Goal: Task Accomplishment & Management: Use online tool/utility

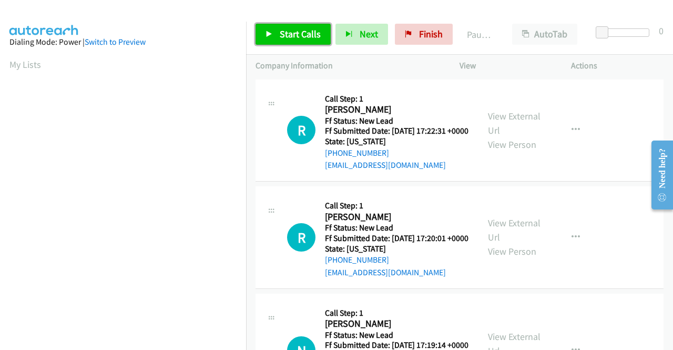
click at [302, 35] on span "Start Calls" at bounding box center [300, 34] width 41 height 12
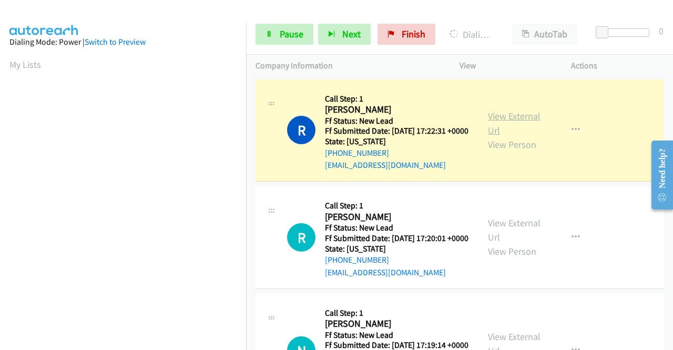
click at [508, 118] on link "View External Url" at bounding box center [514, 123] width 53 height 26
drag, startPoint x: 0, startPoint y: 184, endPoint x: 19, endPoint y: 199, distance: 24.7
click at [0, 184] on aside "Dialing Mode: Power | Switch to Preview My Lists" at bounding box center [123, 80] width 246 height 582
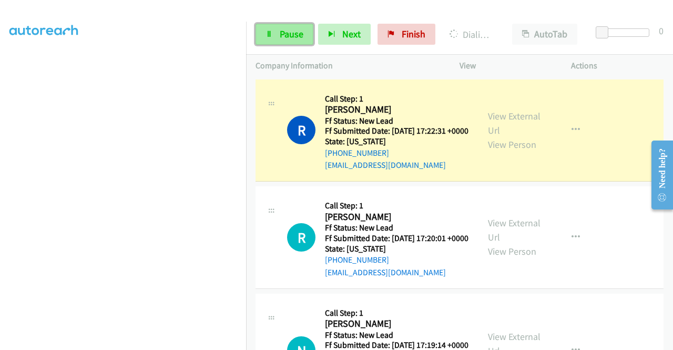
click at [271, 37] on link "Pause" at bounding box center [284, 34] width 58 height 21
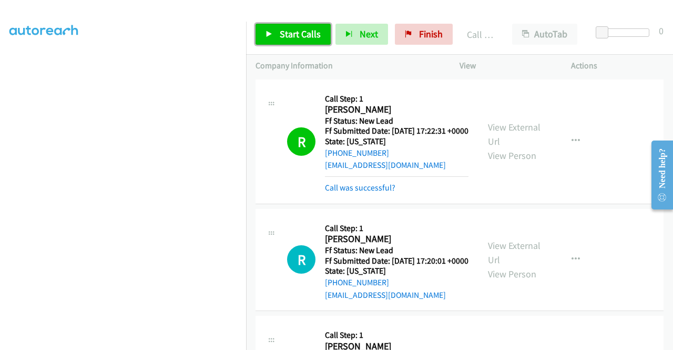
click at [302, 39] on span "Start Calls" at bounding box center [300, 34] width 41 height 12
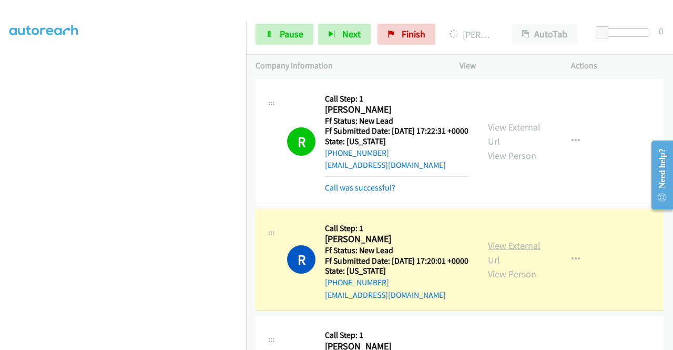
click at [496, 264] on link "View External Url" at bounding box center [514, 252] width 53 height 26
click at [0, 212] on aside "Dialing Mode: Power | Switch to Preview My Lists" at bounding box center [123, 80] width 246 height 582
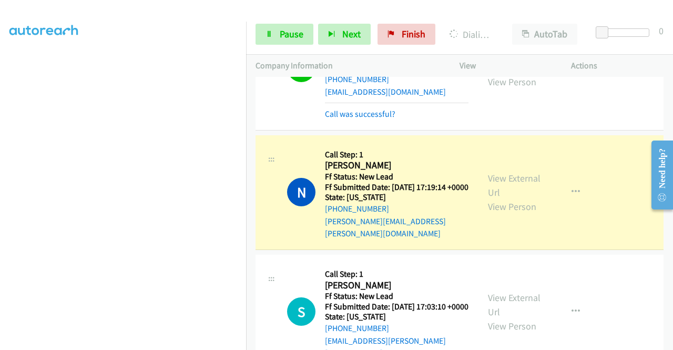
scroll to position [252, 0]
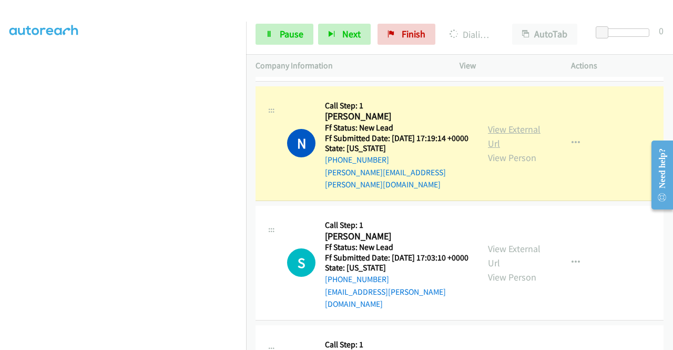
click at [501, 149] on link "View External Url" at bounding box center [514, 136] width 53 height 26
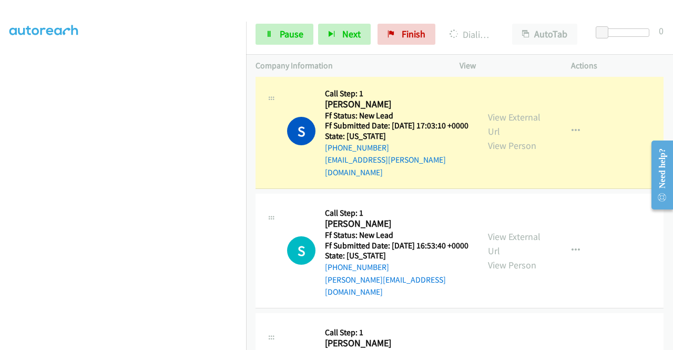
scroll to position [420, 0]
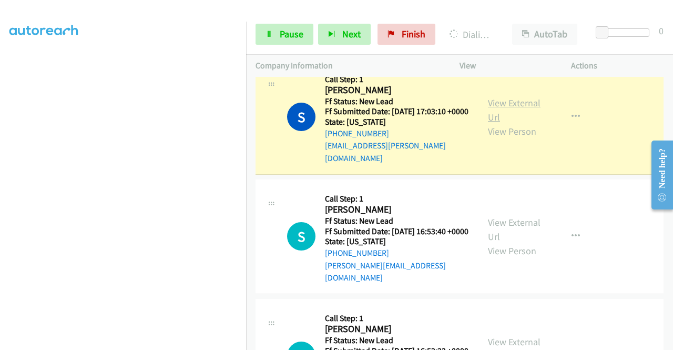
click at [494, 120] on link "View External Url" at bounding box center [514, 110] width 53 height 26
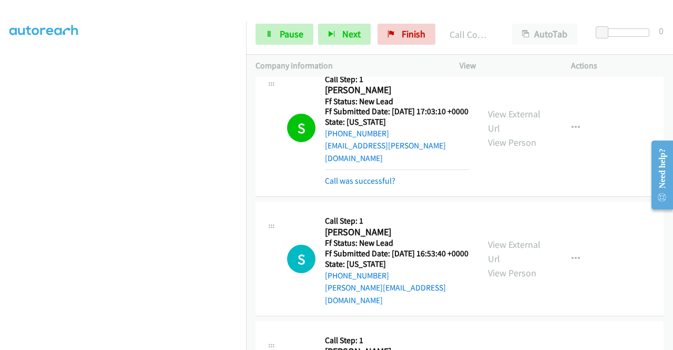
click at [415, 117] on h5 "Ff Submitted Date: 2025-10-02 17:03:10 +0000" at bounding box center [397, 111] width 144 height 11
click at [272, 27] on link "Pause" at bounding box center [284, 34] width 58 height 21
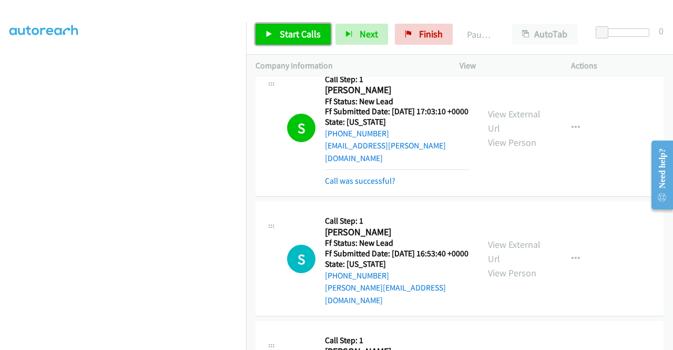
click at [272, 31] on link "Start Calls" at bounding box center [292, 34] width 75 height 21
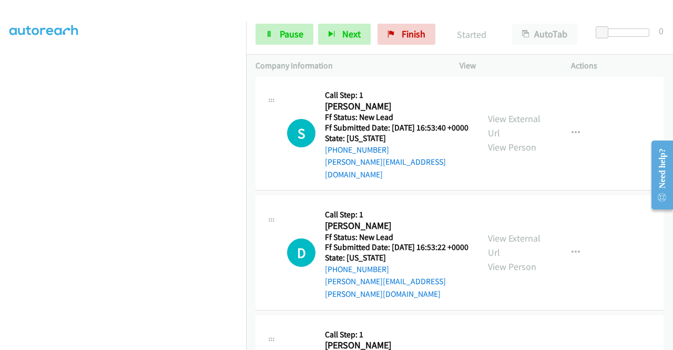
scroll to position [546, 0]
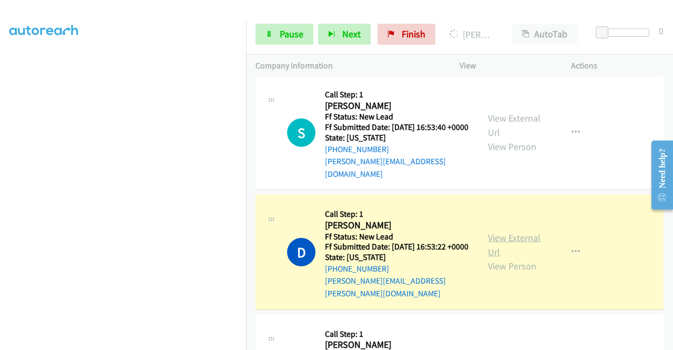
click at [496, 245] on link "View External Url" at bounding box center [514, 244] width 53 height 26
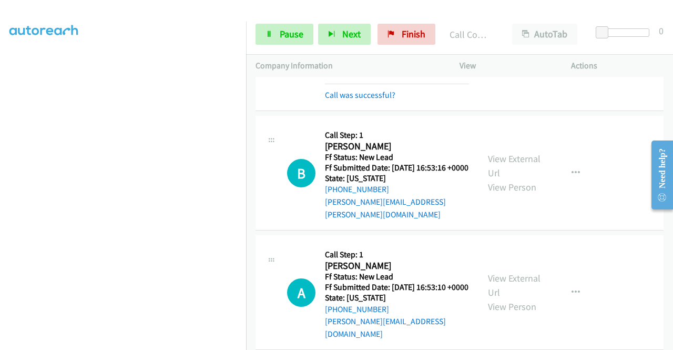
scroll to position [777, 0]
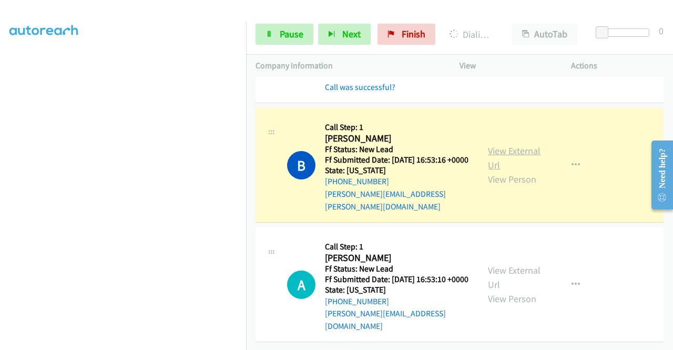
click at [497, 157] on link "View External Url" at bounding box center [514, 158] width 53 height 26
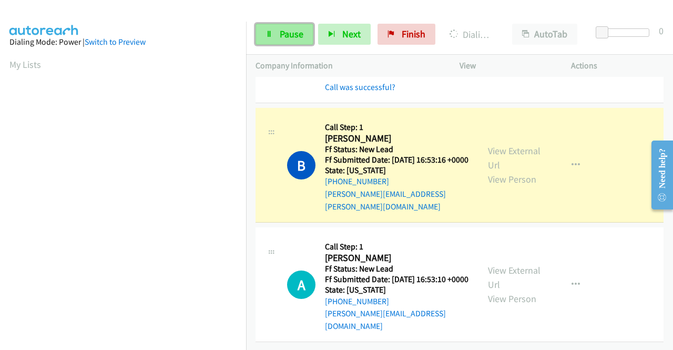
click at [276, 37] on link "Pause" at bounding box center [284, 34] width 58 height 21
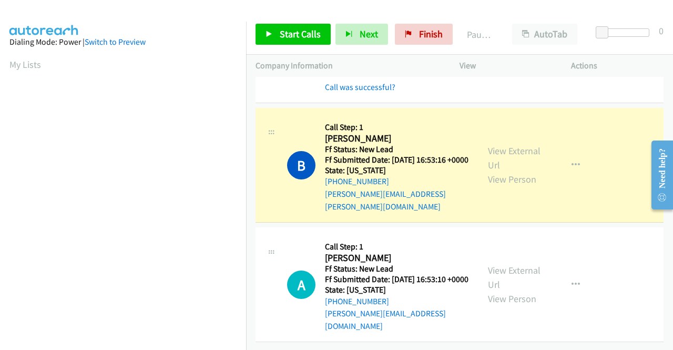
scroll to position [240, 0]
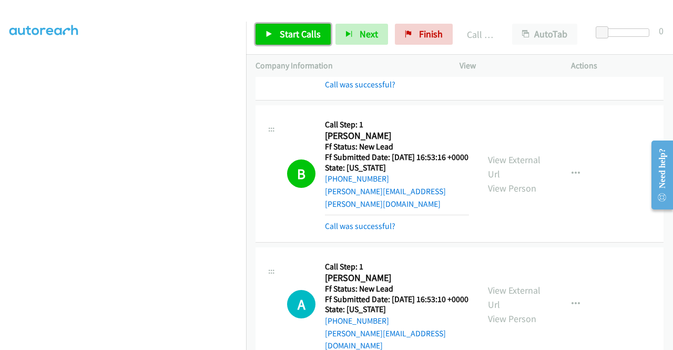
click at [292, 31] on span "Start Calls" at bounding box center [300, 34] width 41 height 12
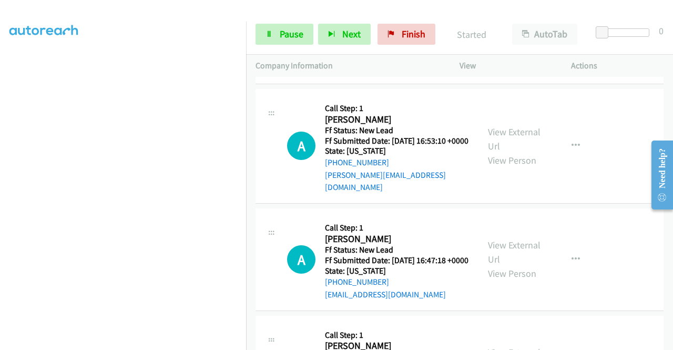
scroll to position [950, 0]
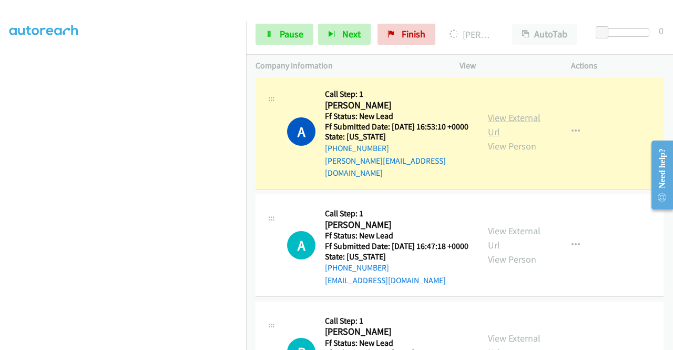
click at [500, 125] on link "View External Url" at bounding box center [514, 124] width 53 height 26
drag, startPoint x: 0, startPoint y: 204, endPoint x: 17, endPoint y: 219, distance: 22.0
click at [0, 204] on aside "Dialing Mode: Power | Switch to Preview My Lists" at bounding box center [123, 80] width 246 height 582
click at [288, 43] on link "Pause" at bounding box center [284, 34] width 58 height 21
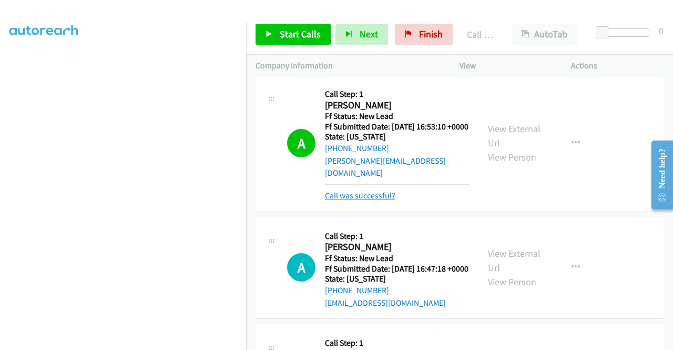
click at [377, 200] on link "Call was successful?" at bounding box center [360, 195] width 70 height 10
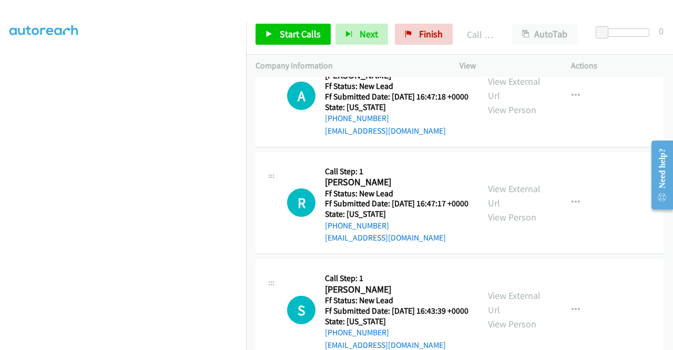
scroll to position [1073, 0]
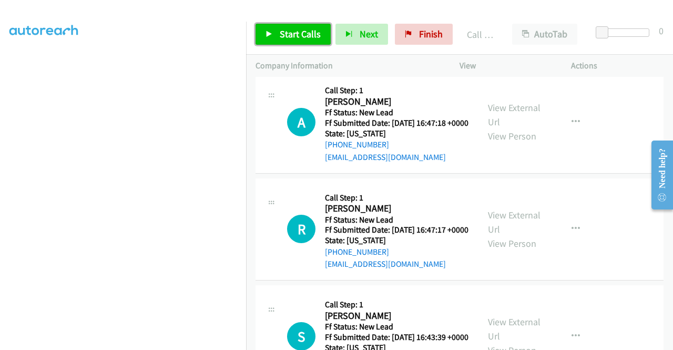
click at [299, 39] on span "Start Calls" at bounding box center [300, 34] width 41 height 12
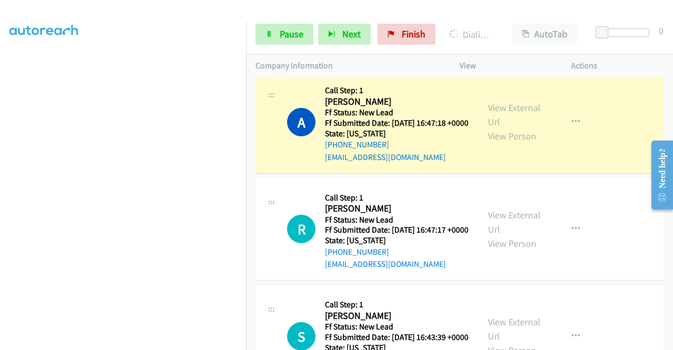
click at [501, 129] on div "View External Url View Person" at bounding box center [515, 121] width 55 height 43
click at [496, 125] on div "View External Url View Person" at bounding box center [515, 121] width 55 height 43
click at [493, 117] on link "View External Url" at bounding box center [514, 114] width 53 height 26
drag, startPoint x: 0, startPoint y: 146, endPoint x: 15, endPoint y: 163, distance: 22.7
click at [0, 146] on aside "Dialing Mode: Power | Switch to Preview My Lists" at bounding box center [123, 80] width 246 height 582
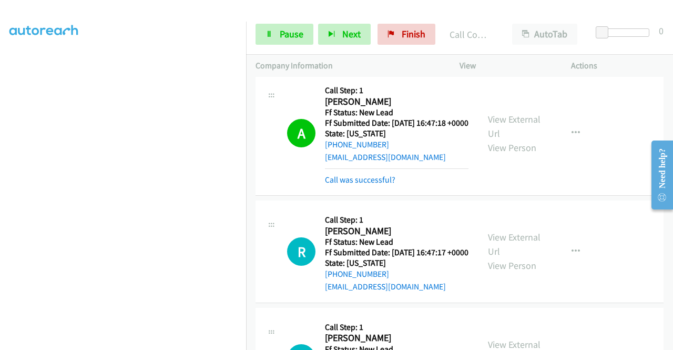
scroll to position [1184, 0]
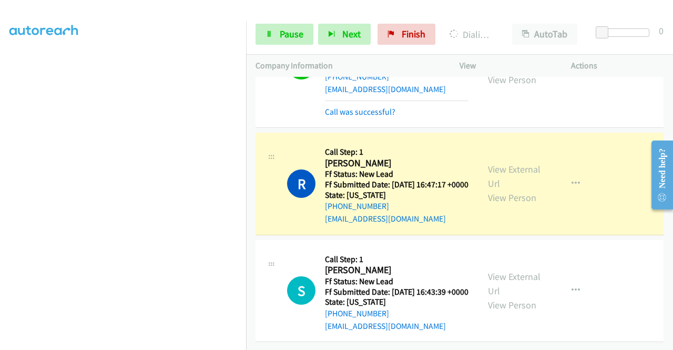
click at [497, 142] on div "View External Url View Person View External Url Email Schedule/Manage Callback …" at bounding box center [538, 183] width 121 height 83
click at [490, 163] on link "View External Url" at bounding box center [514, 176] width 53 height 26
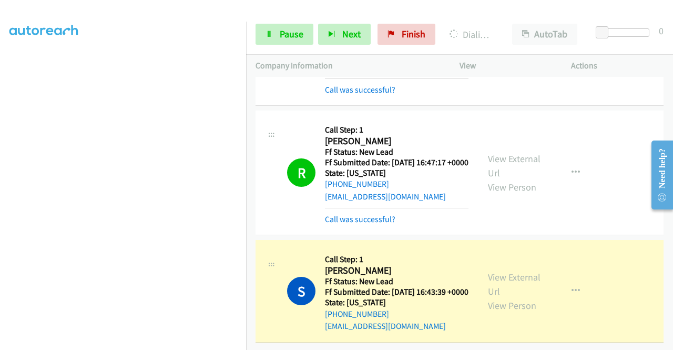
scroll to position [1207, 0]
click at [501, 271] on link "View External Url" at bounding box center [514, 284] width 53 height 26
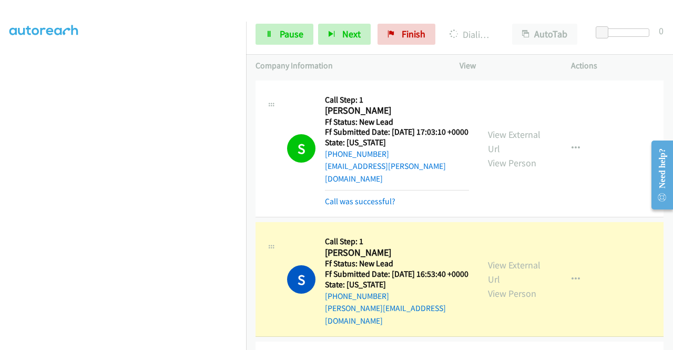
scroll to position [391, 0]
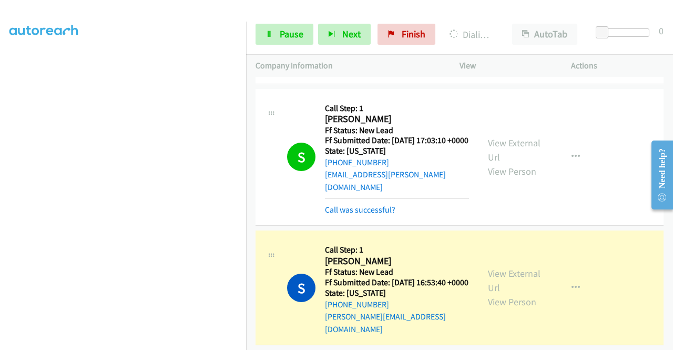
drag, startPoint x: 672, startPoint y: 302, endPoint x: 29, endPoint y: 35, distance: 696.1
click at [499, 293] on link "View External Url" at bounding box center [514, 280] width 53 height 26
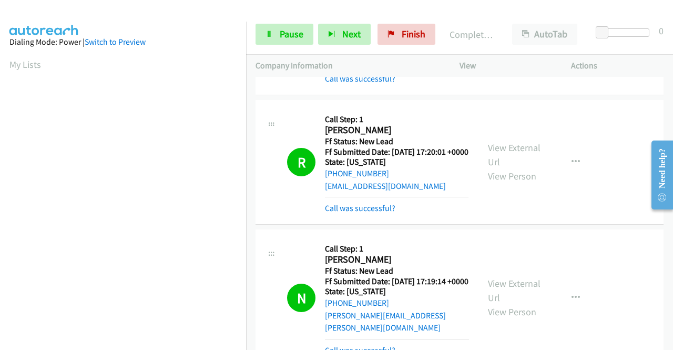
scroll to position [0, 0]
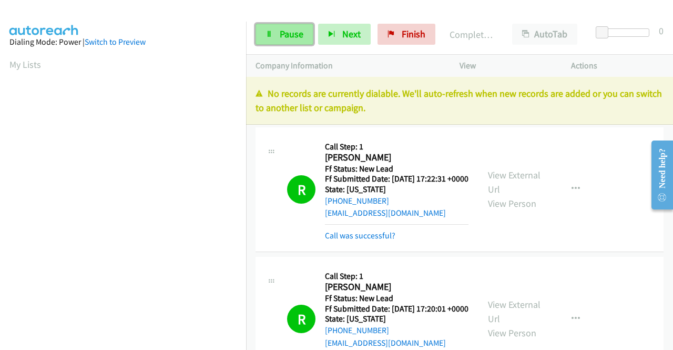
click at [305, 37] on link "Pause" at bounding box center [284, 34] width 58 height 21
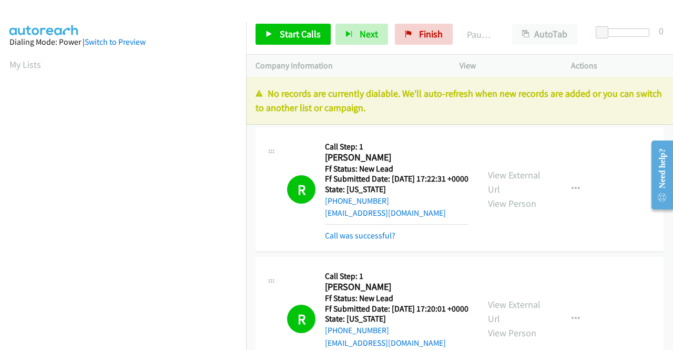
click at [508, 100] on p "No records are currently dialable. We'll auto-refresh when new records are adde…" at bounding box center [459, 100] width 408 height 28
drag, startPoint x: 434, startPoint y: 43, endPoint x: 381, endPoint y: 50, distance: 54.1
click at [434, 43] on link "Finish" at bounding box center [424, 34] width 58 height 21
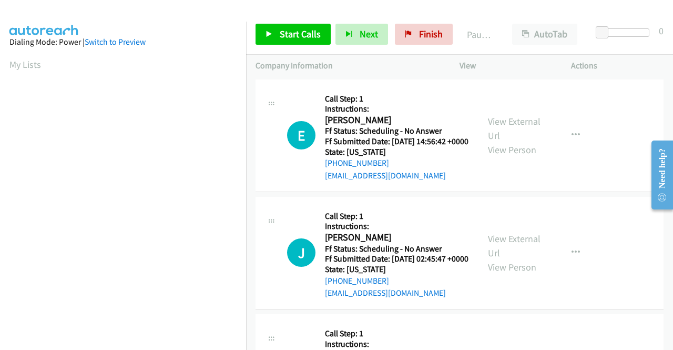
click at [493, 192] on div "E Callback Scheduled Call Step: 1 Instructions: Elias Reyes America/Chicago Ff …" at bounding box center [459, 135] width 408 height 112
click at [299, 33] on span "Start Calls" at bounding box center [300, 34] width 41 height 12
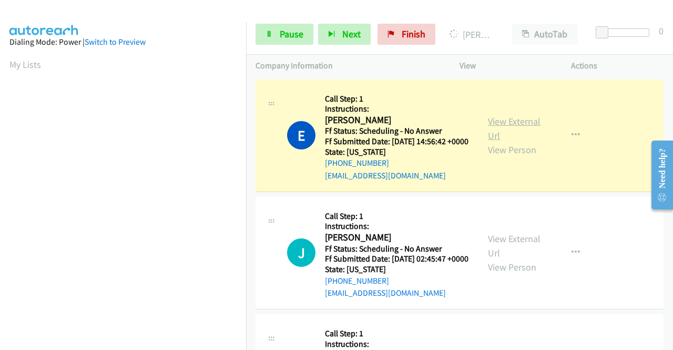
click at [497, 128] on link "View External Url" at bounding box center [514, 128] width 53 height 26
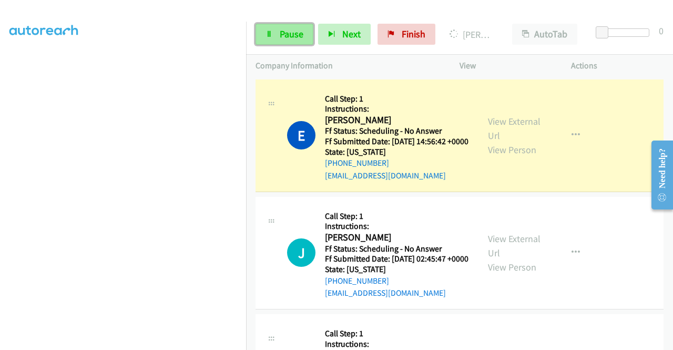
click at [270, 27] on link "Pause" at bounding box center [284, 34] width 58 height 21
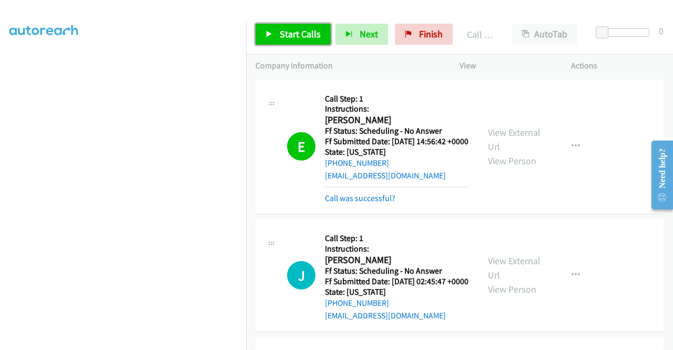
click at [267, 34] on icon at bounding box center [268, 34] width 7 height 7
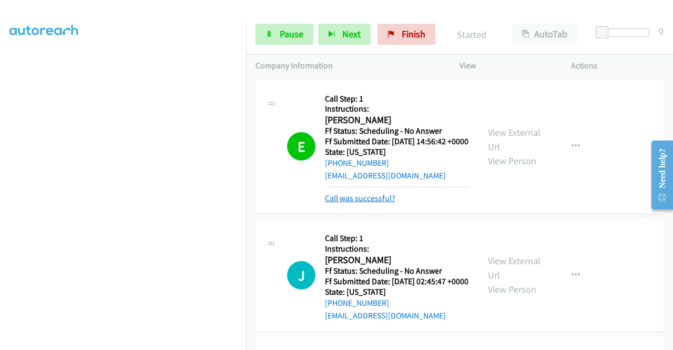
click at [365, 203] on link "Call was successful?" at bounding box center [360, 198] width 70 height 10
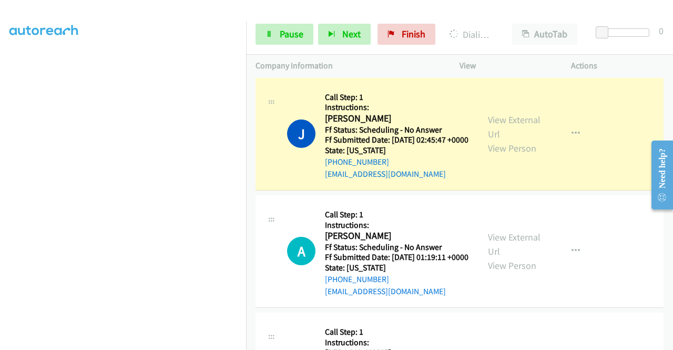
scroll to position [147, 0]
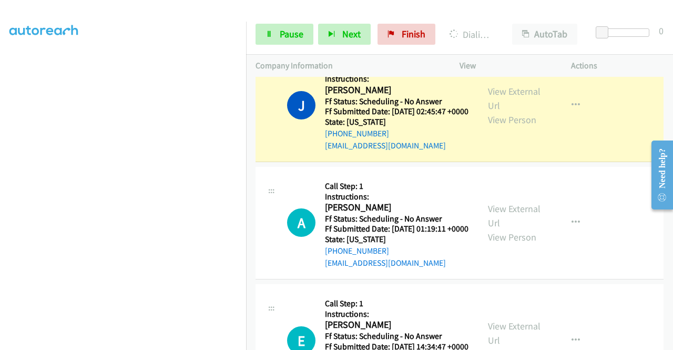
click at [511, 98] on div "View External Url View Person View External Url Email Schedule/Manage Callback …" at bounding box center [538, 105] width 121 height 93
click at [505, 104] on link "View External Url" at bounding box center [514, 98] width 53 height 26
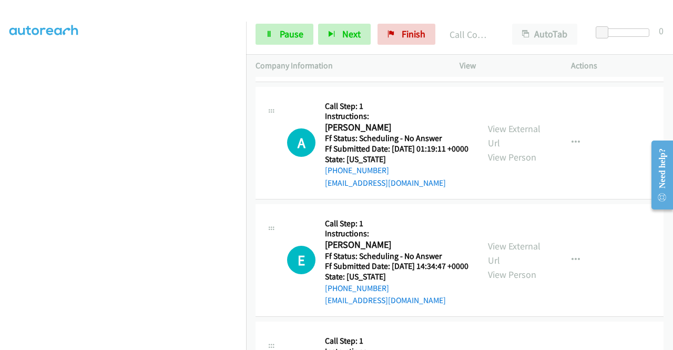
scroll to position [259, 0]
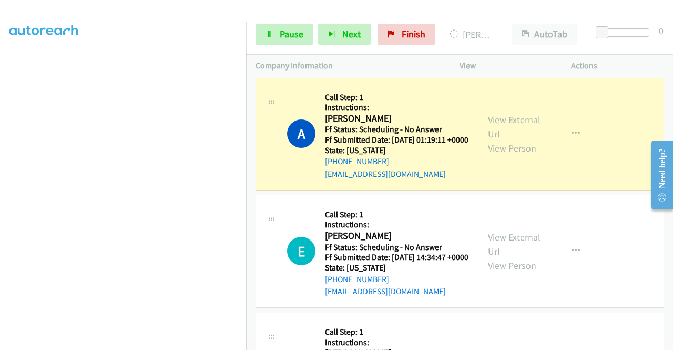
click at [494, 140] on link "View External Url" at bounding box center [514, 127] width 53 height 26
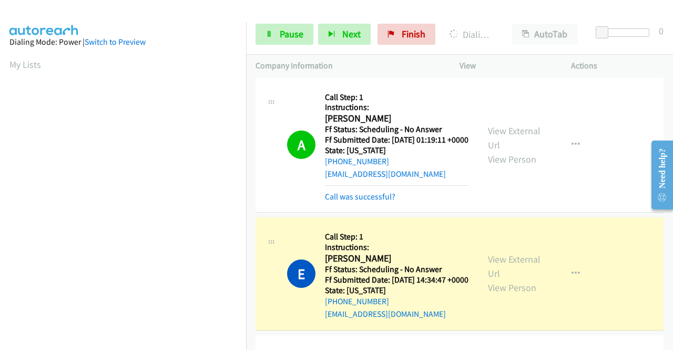
scroll to position [240, 4]
click at [497, 294] on div "View External Url View Person" at bounding box center [515, 273] width 55 height 43
click at [495, 279] on link "View External Url" at bounding box center [514, 266] width 53 height 26
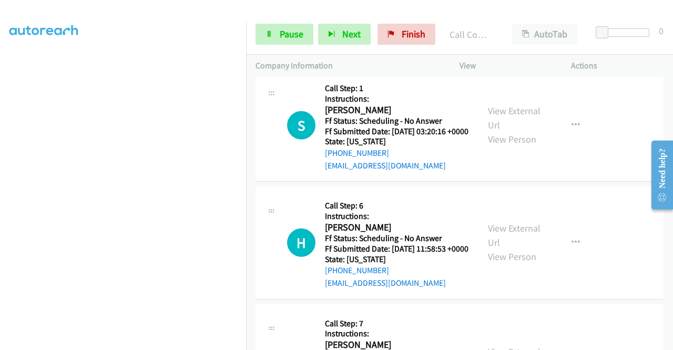
scroll to position [567, 0]
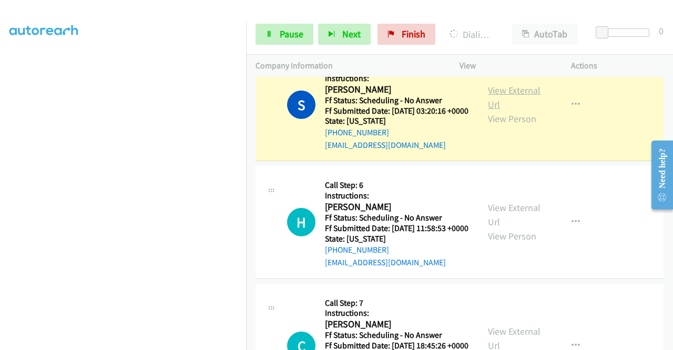
click at [488, 110] on link "View External Url" at bounding box center [514, 97] width 53 height 26
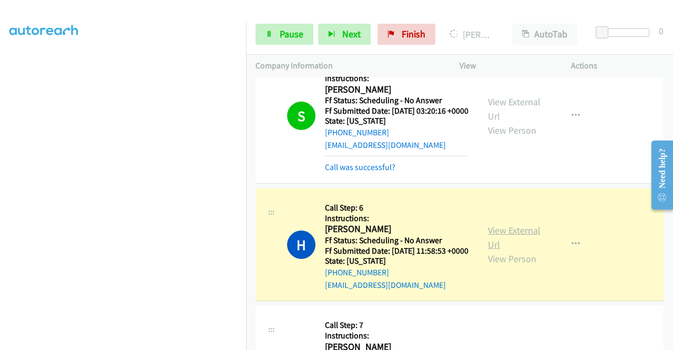
click at [512, 250] on link "View External Url" at bounding box center [514, 237] width 53 height 26
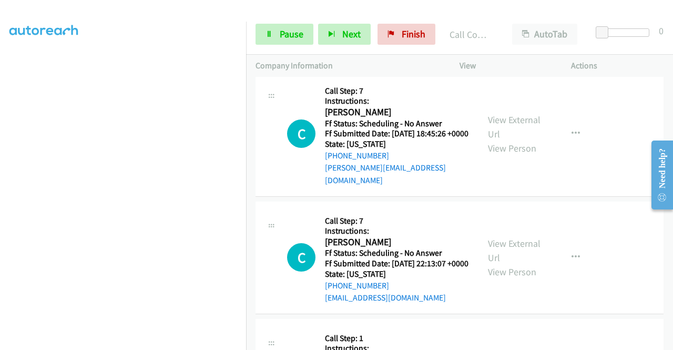
scroll to position [833, 0]
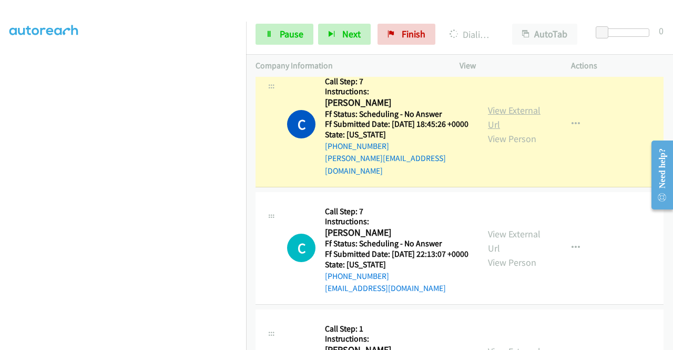
click at [492, 130] on link "View External Url" at bounding box center [514, 117] width 53 height 26
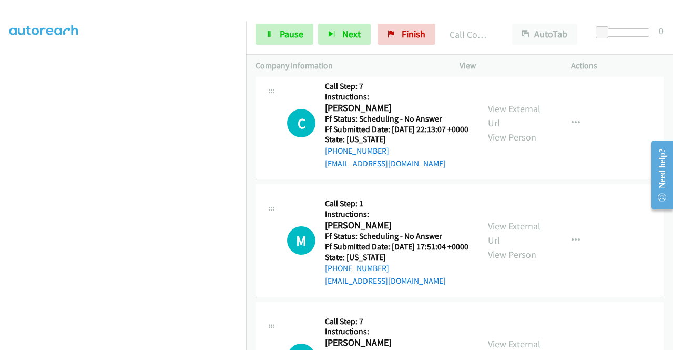
scroll to position [1001, 0]
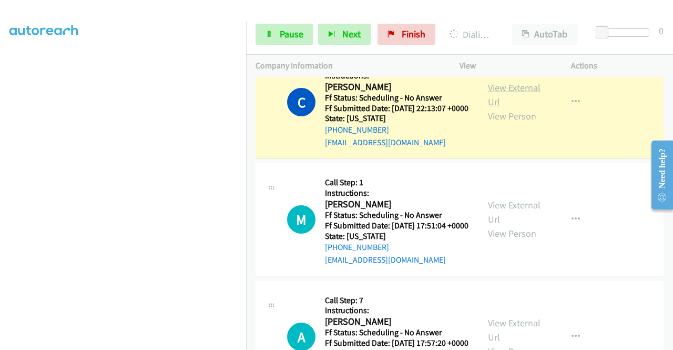
click at [488, 108] on link "View External Url" at bounding box center [514, 94] width 53 height 26
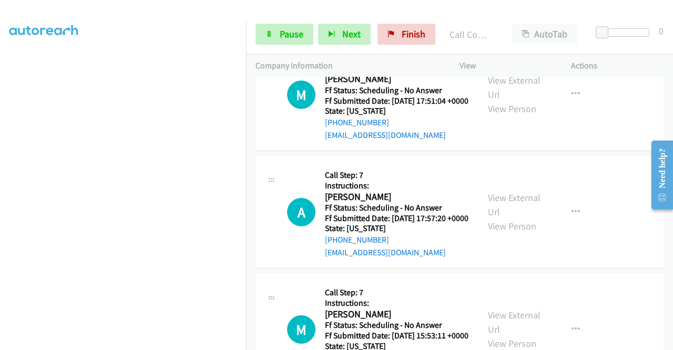
scroll to position [1155, 0]
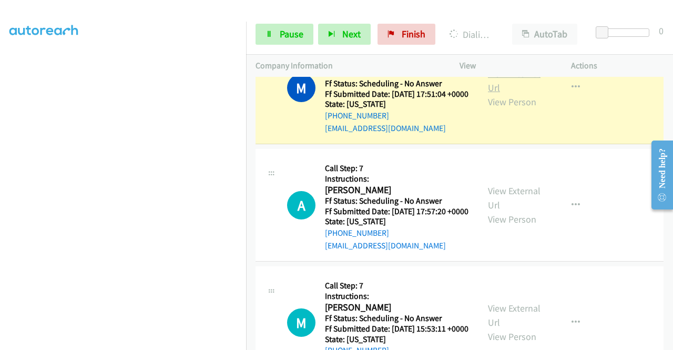
click at [513, 94] on link "View External Url" at bounding box center [514, 80] width 53 height 26
click at [285, 38] on span "Pause" at bounding box center [292, 34] width 24 height 12
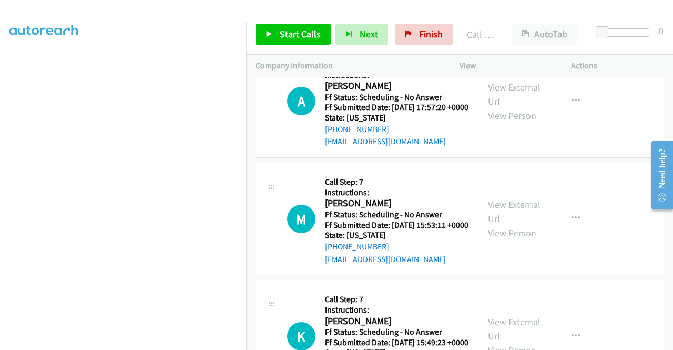
scroll to position [1303, 0]
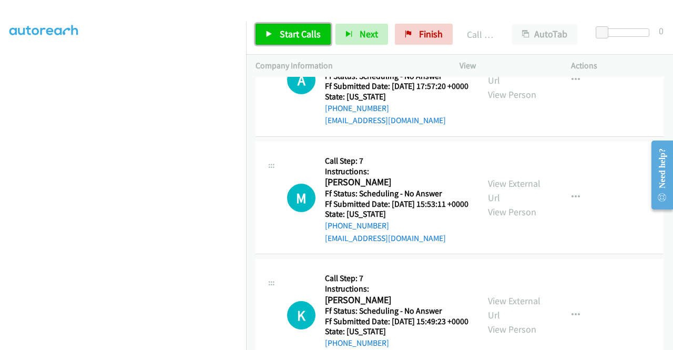
click at [290, 29] on span "Start Calls" at bounding box center [300, 34] width 41 height 12
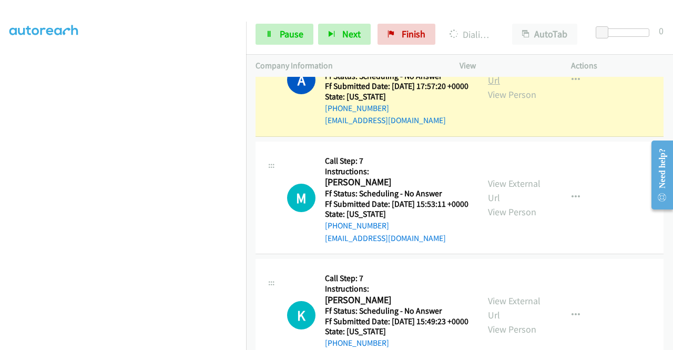
click at [497, 86] on link "View External Url" at bounding box center [514, 73] width 53 height 26
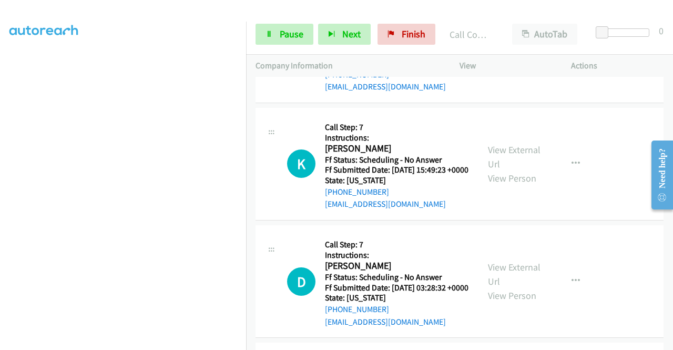
scroll to position [1485, 0]
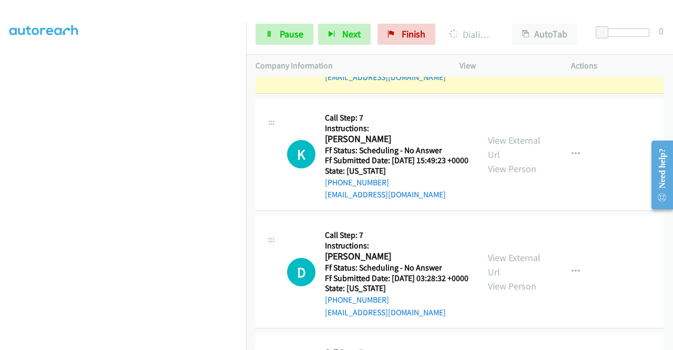
click at [493, 43] on link "View External Url" at bounding box center [514, 30] width 53 height 26
click at [269, 39] on link "Pause" at bounding box center [284, 34] width 58 height 21
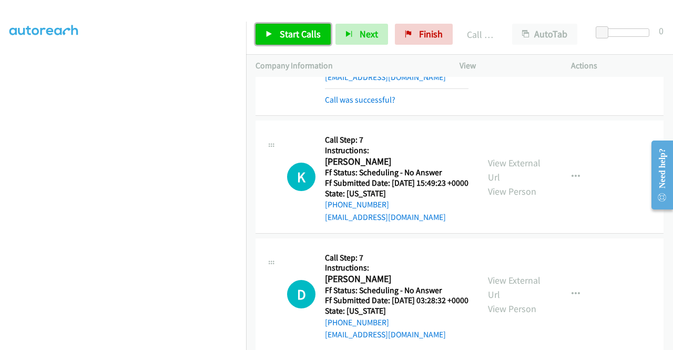
click at [284, 30] on span "Start Calls" at bounding box center [300, 34] width 41 height 12
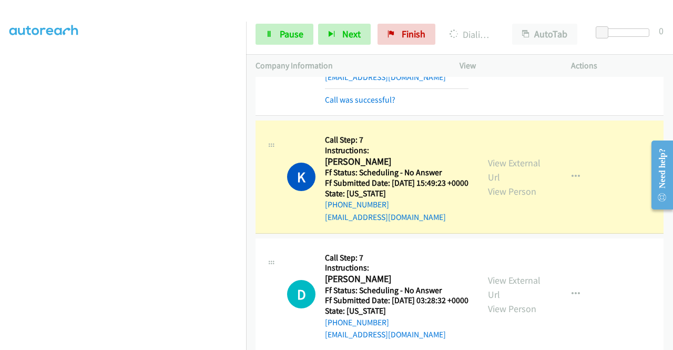
click at [1, 136] on aside "Dialing Mode: Power | Switch to Preview My Lists" at bounding box center [123, 80] width 246 height 582
click at [517, 183] on link "View External Url" at bounding box center [514, 170] width 53 height 26
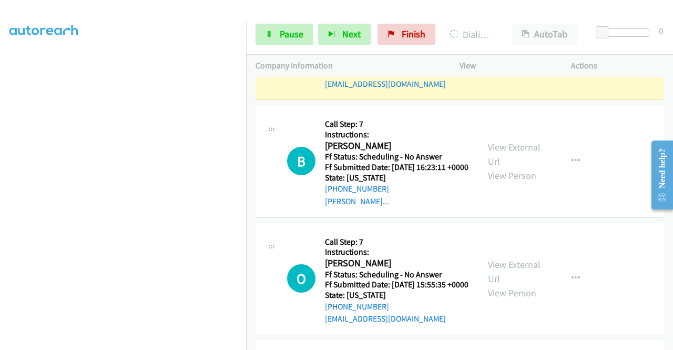
scroll to position [1786, 0]
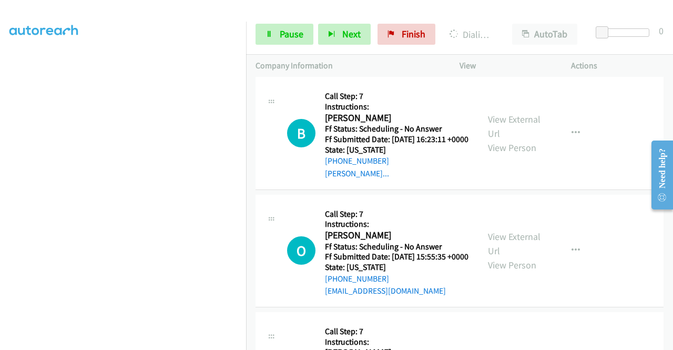
click at [504, 22] on link "View External Url" at bounding box center [514, 8] width 53 height 26
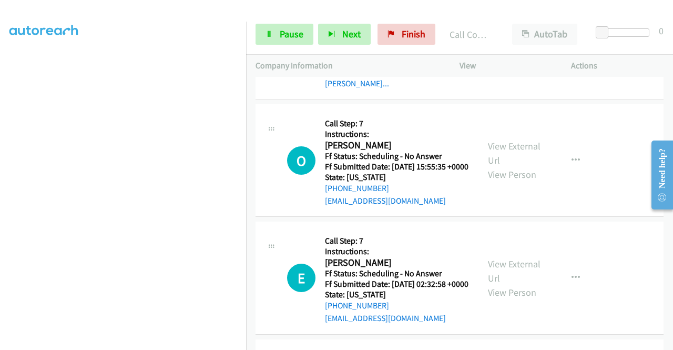
scroll to position [1920, 0]
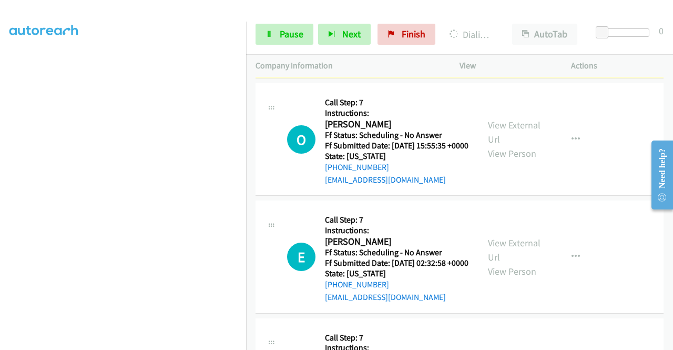
click at [495, 28] on link "View External Url" at bounding box center [514, 15] width 53 height 26
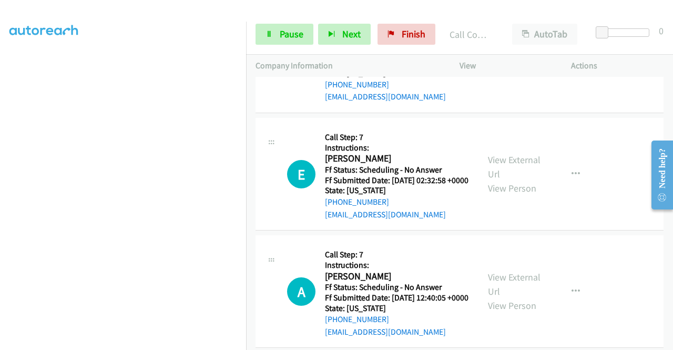
scroll to position [2060, 0]
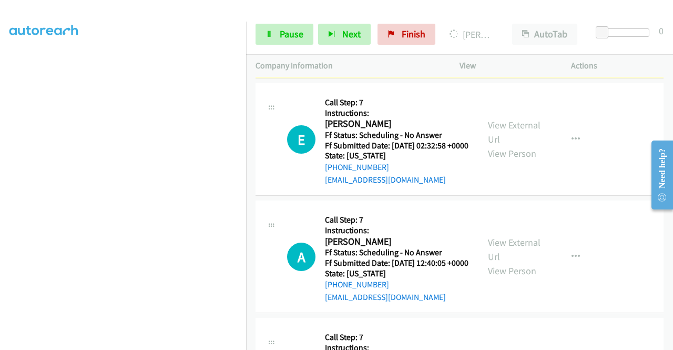
click at [518, 28] on link "View External Url" at bounding box center [514, 15] width 53 height 26
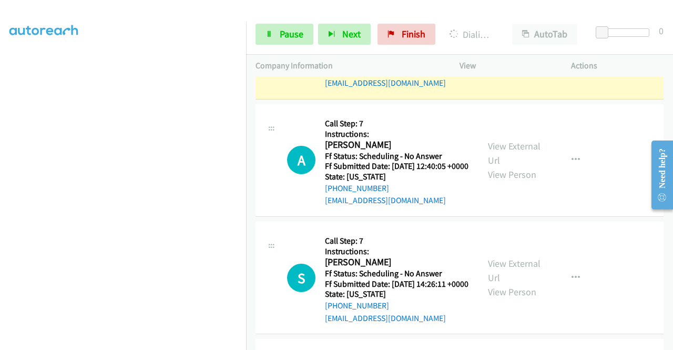
scroll to position [2220, 0]
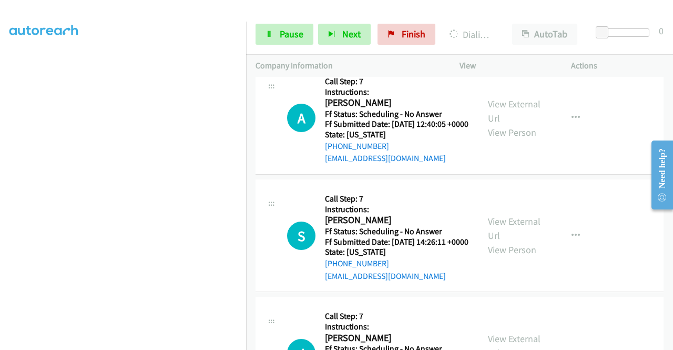
click at [275, 33] on link "Pause" at bounding box center [284, 34] width 58 height 21
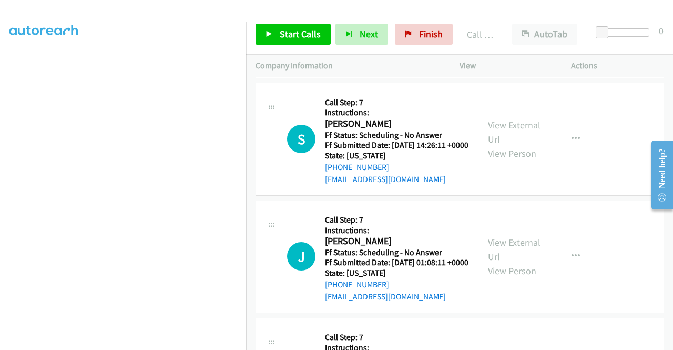
scroll to position [2383, 0]
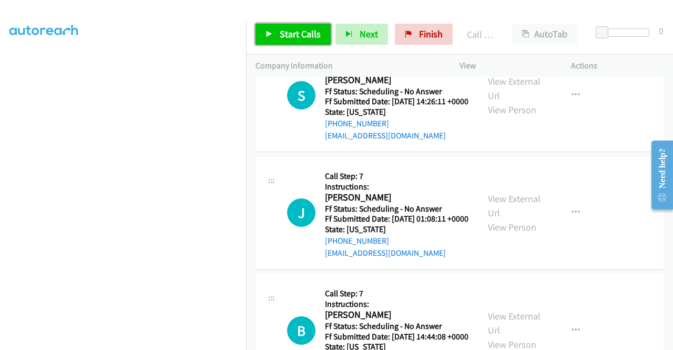
click at [309, 33] on span "Start Calls" at bounding box center [300, 34] width 41 height 12
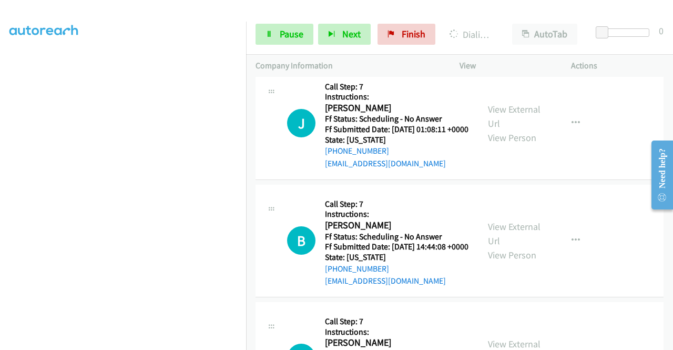
scroll to position [2516, 0]
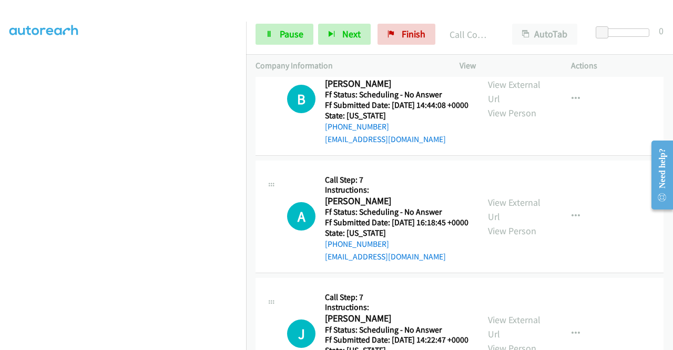
scroll to position [2663, 0]
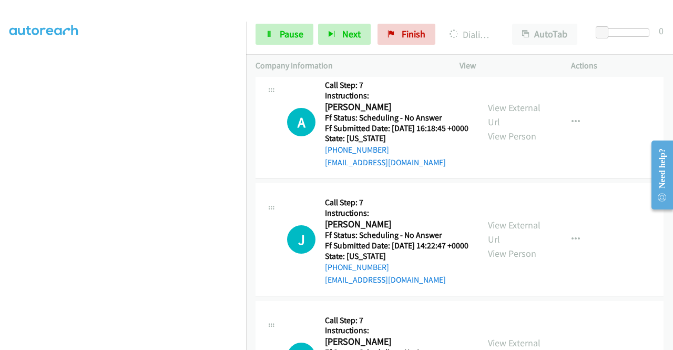
scroll to position [2811, 0]
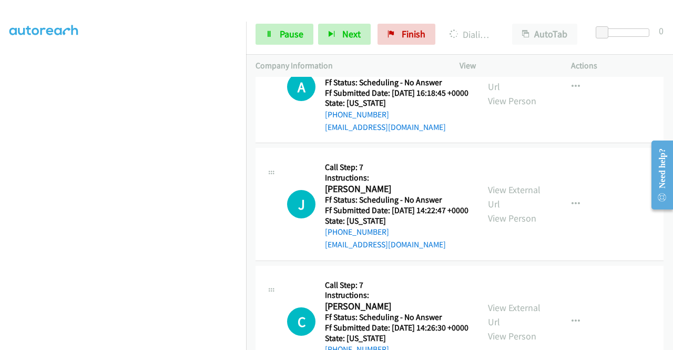
click at [277, 41] on link "Pause" at bounding box center [284, 34] width 58 height 21
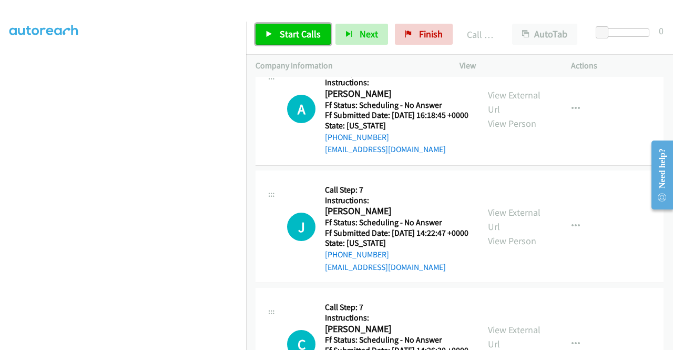
click at [305, 33] on span "Start Calls" at bounding box center [300, 34] width 41 height 12
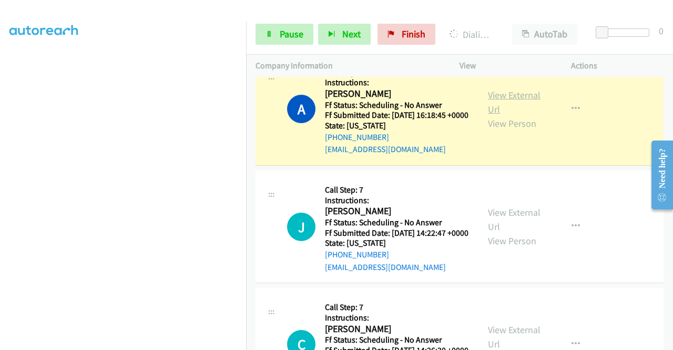
click at [508, 115] on link "View External Url" at bounding box center [514, 102] width 53 height 26
click at [672, 346] on div "+1 415-964-1034 Call failed - Please reload the list and try again The Callbar …" at bounding box center [459, 213] width 427 height 273
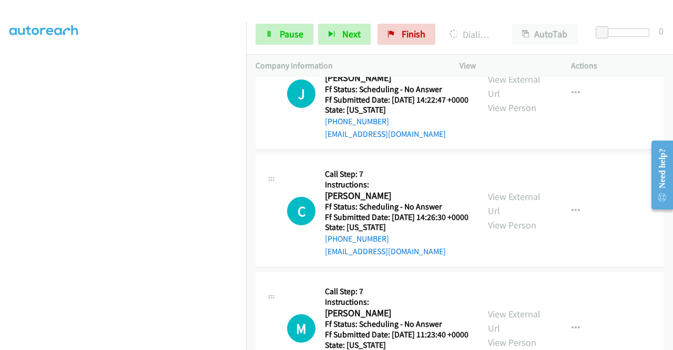
scroll to position [2951, 0]
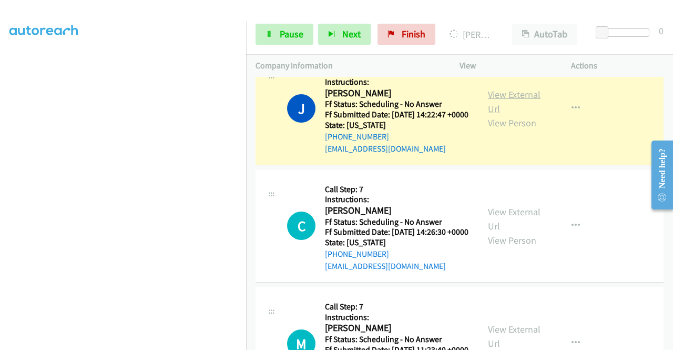
click at [488, 115] on link "View External Url" at bounding box center [514, 101] width 53 height 26
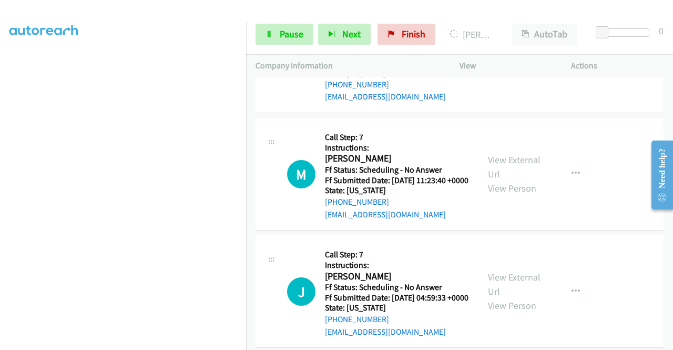
scroll to position [3126, 0]
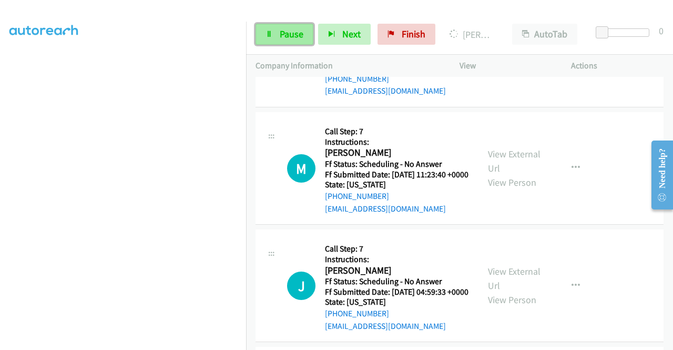
click at [299, 36] on span "Pause" at bounding box center [292, 34] width 24 height 12
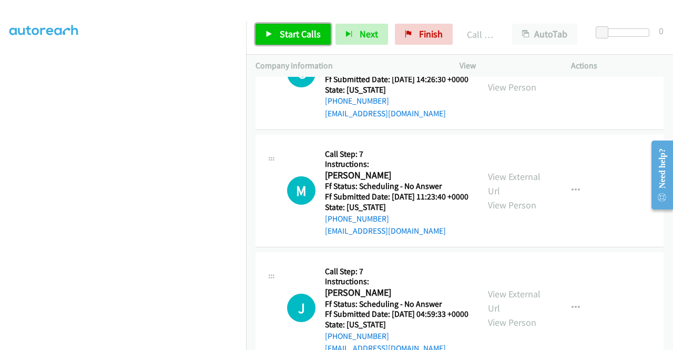
click at [275, 31] on link "Start Calls" at bounding box center [292, 34] width 75 height 21
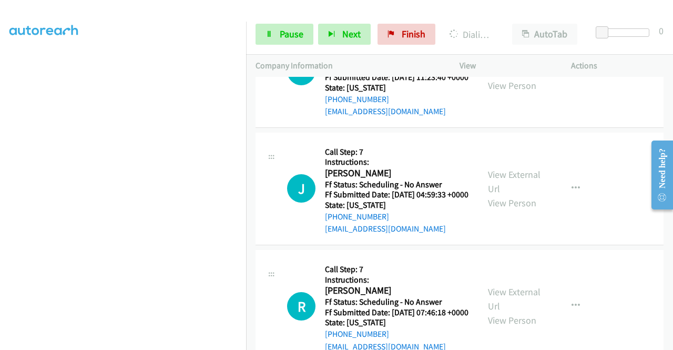
scroll to position [3280, 0]
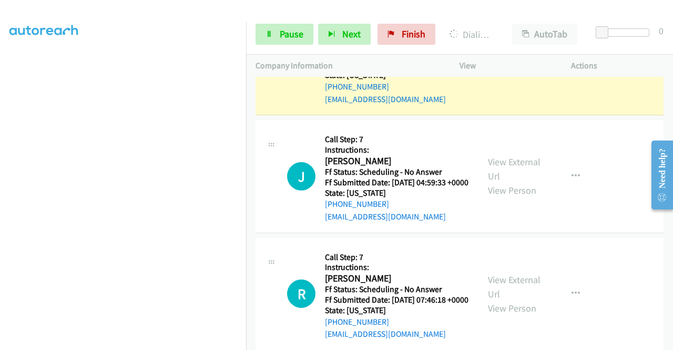
click at [509, 65] on link "View External Url" at bounding box center [514, 51] width 53 height 26
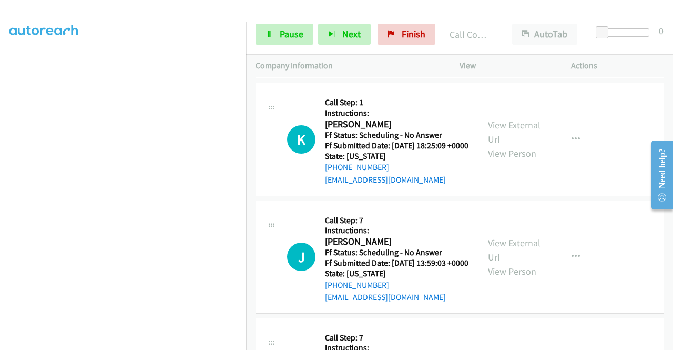
scroll to position [3567, 0]
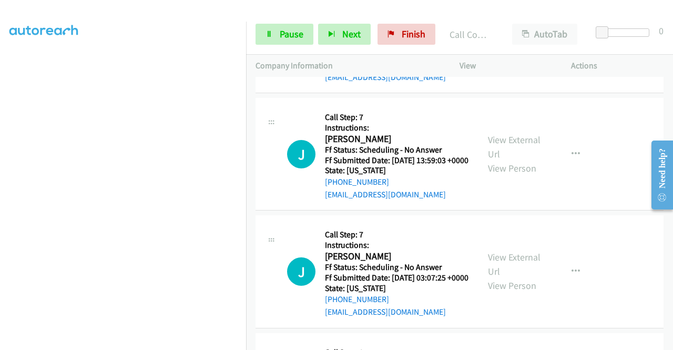
scroll to position [3701, 0]
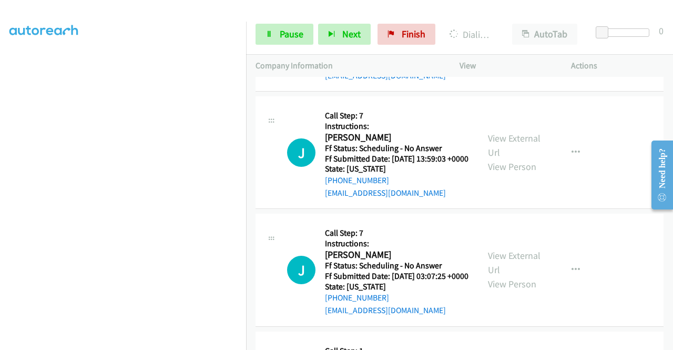
click at [270, 40] on link "Pause" at bounding box center [284, 34] width 58 height 21
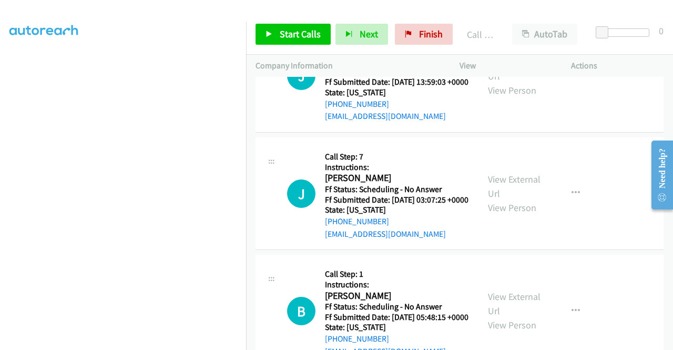
scroll to position [3806, 0]
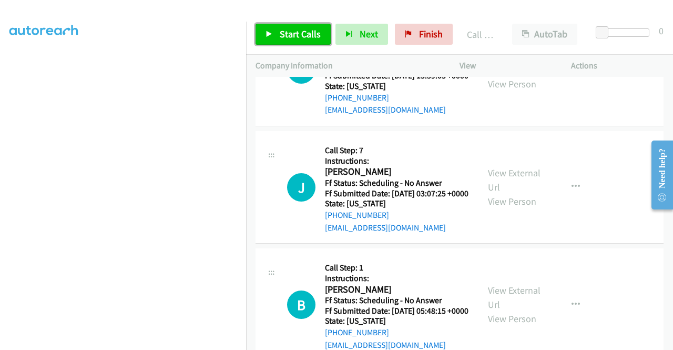
click at [288, 35] on span "Start Calls" at bounding box center [300, 34] width 41 height 12
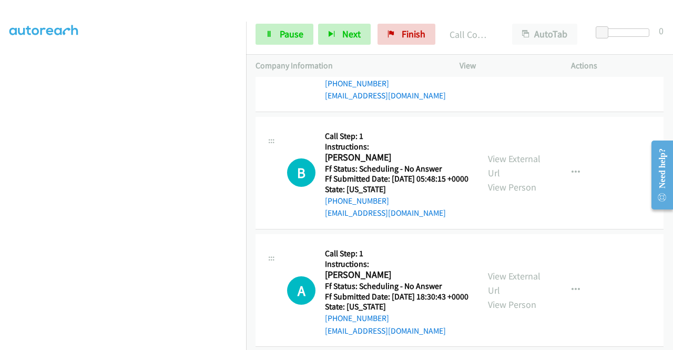
scroll to position [3981, 0]
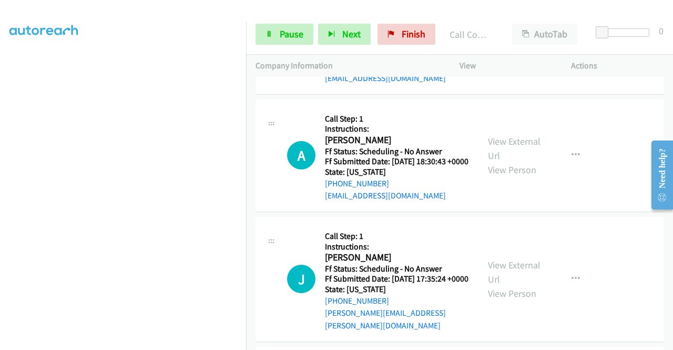
scroll to position [4121, 0]
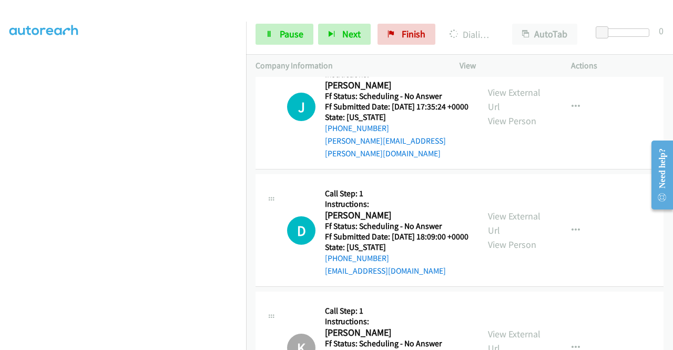
scroll to position [4325, 0]
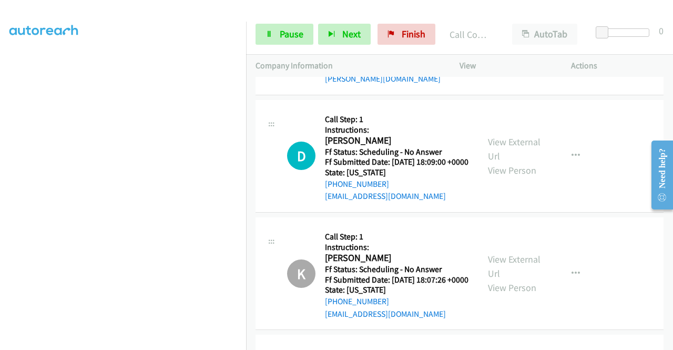
scroll to position [4465, 0]
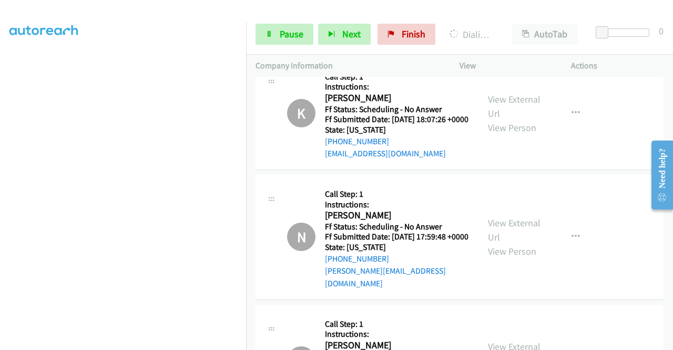
scroll to position [4605, 0]
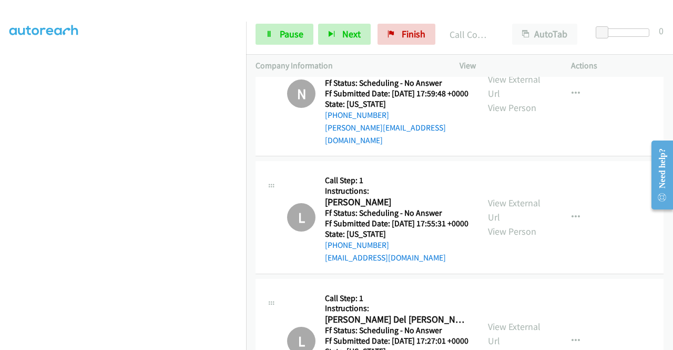
scroll to position [4766, 0]
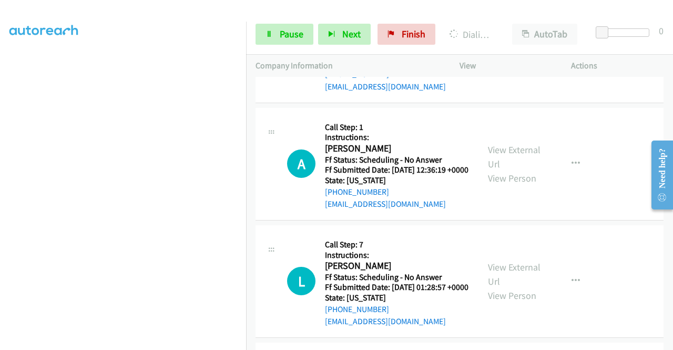
scroll to position [7933, 0]
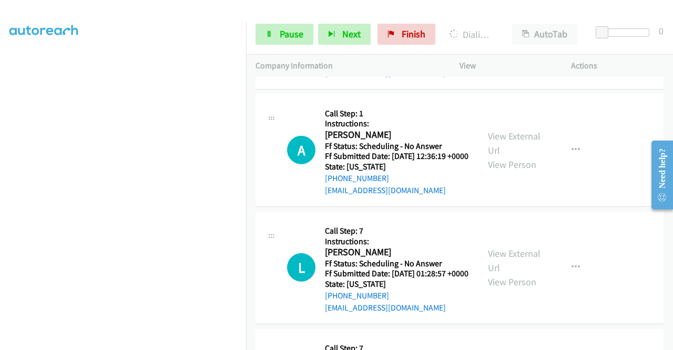
click at [268, 28] on link "Pause" at bounding box center [284, 34] width 58 height 21
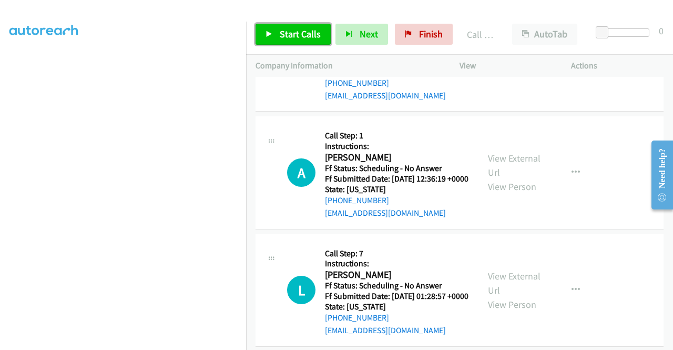
click at [283, 29] on span "Start Calls" at bounding box center [300, 34] width 41 height 12
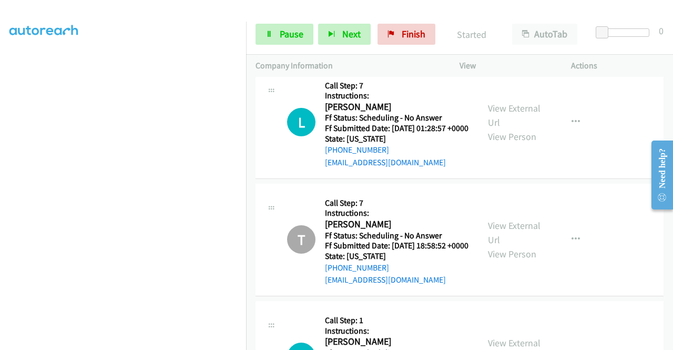
scroll to position [8101, 0]
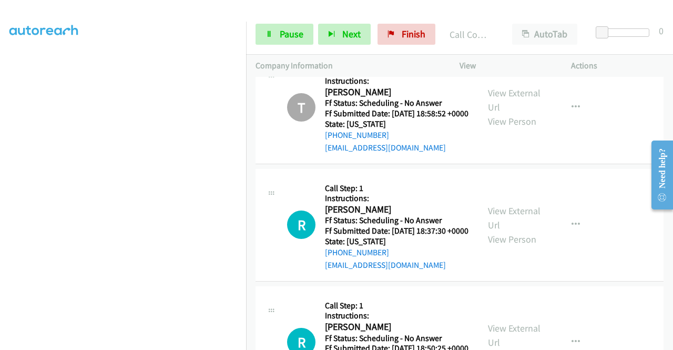
scroll to position [8276, 0]
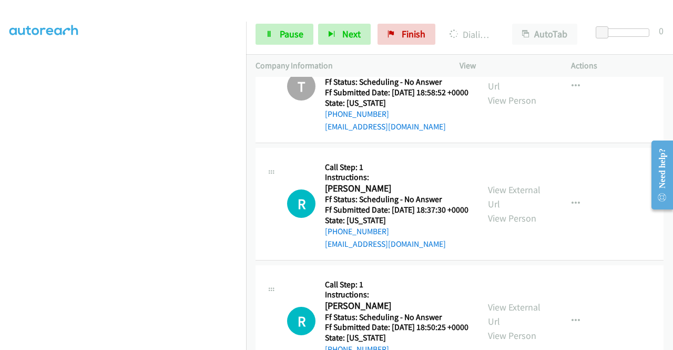
click at [266, 25] on link "Pause" at bounding box center [284, 34] width 58 height 21
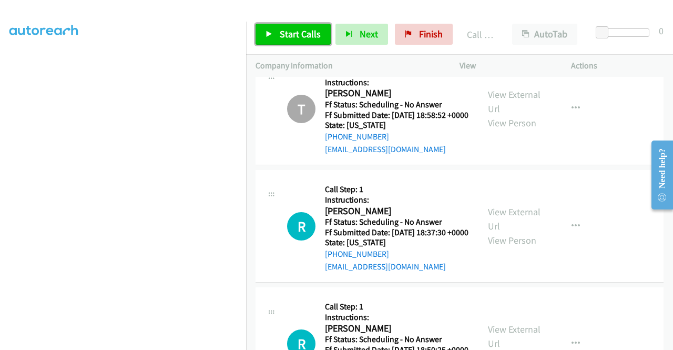
click at [302, 37] on span "Start Calls" at bounding box center [300, 34] width 41 height 12
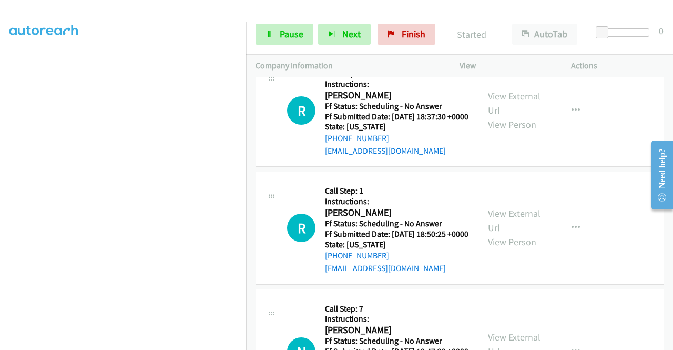
scroll to position [8403, 0]
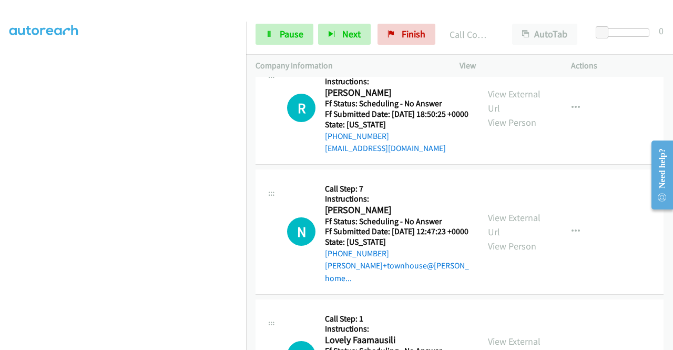
scroll to position [8564, 0]
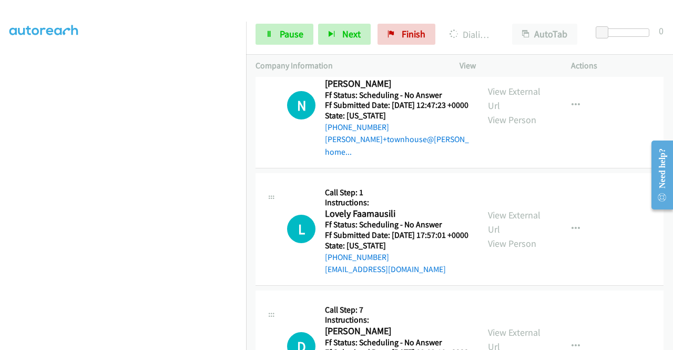
scroll to position [8725, 0]
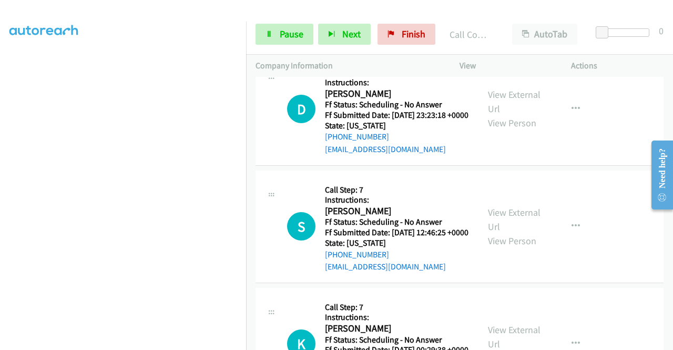
scroll to position [9033, 0]
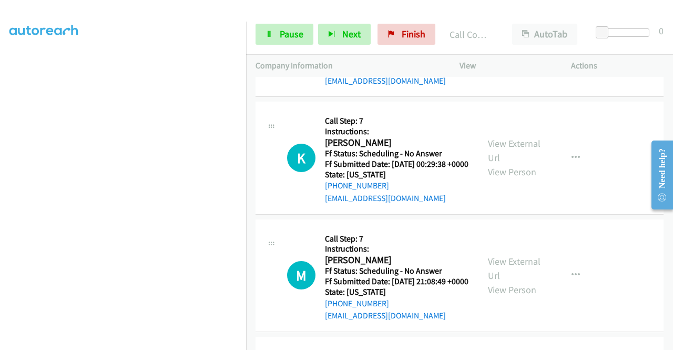
scroll to position [9159, 0]
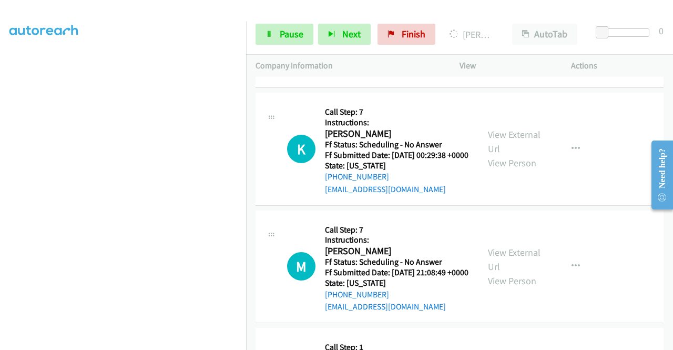
click at [296, 34] on span "Pause" at bounding box center [292, 34] width 24 height 12
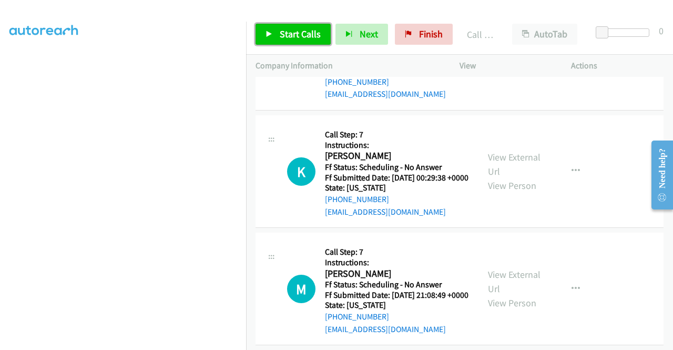
click at [299, 27] on link "Start Calls" at bounding box center [292, 34] width 75 height 21
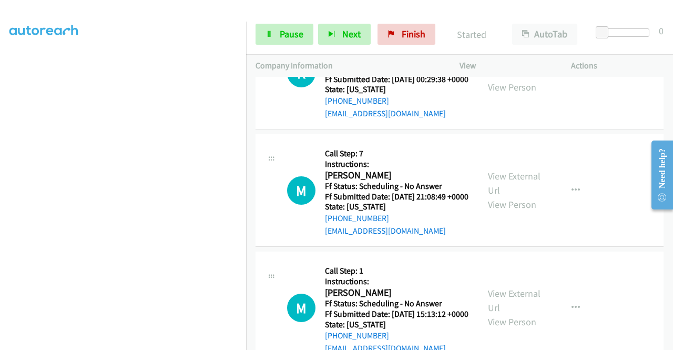
scroll to position [9279, 0]
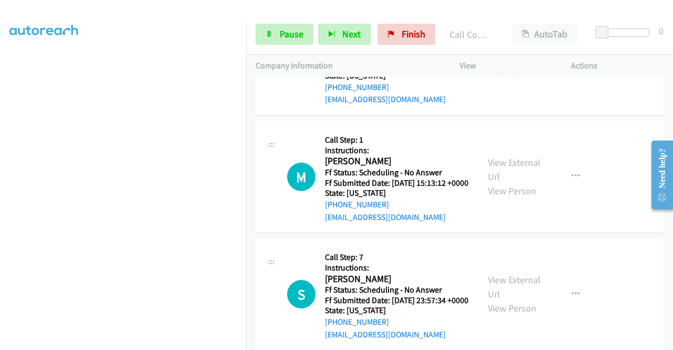
scroll to position [9433, 0]
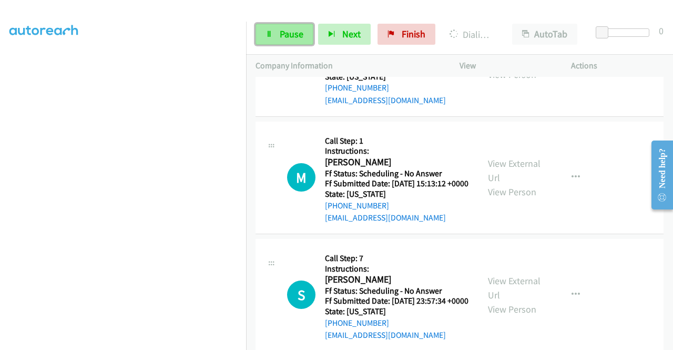
click at [268, 35] on icon at bounding box center [268, 34] width 7 height 7
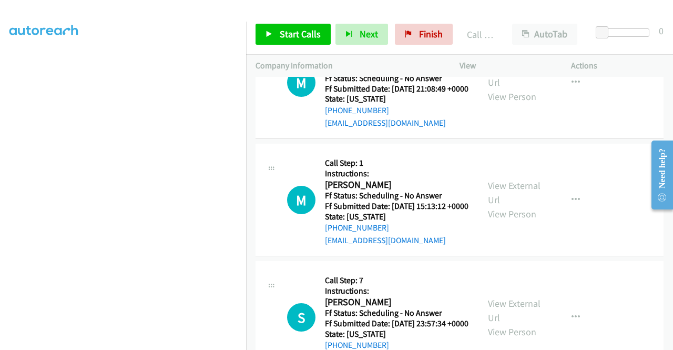
click at [418, 45] on div "Start Calls Pause Next Finish Call Completed AutoTab AutoTab 0" at bounding box center [459, 34] width 427 height 40
click at [419, 34] on span "Finish" at bounding box center [431, 34] width 24 height 12
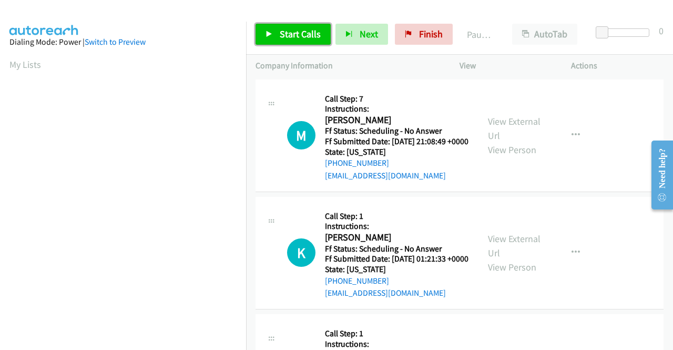
click at [274, 30] on link "Start Calls" at bounding box center [292, 34] width 75 height 21
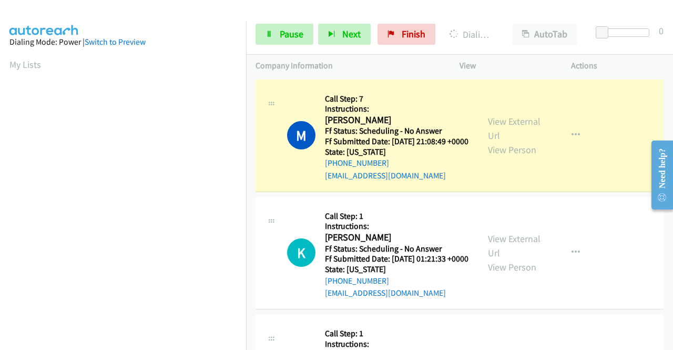
click at [498, 134] on div "View External Url View Person" at bounding box center [515, 135] width 55 height 43
click at [502, 130] on link "View External Url" at bounding box center [514, 128] width 53 height 26
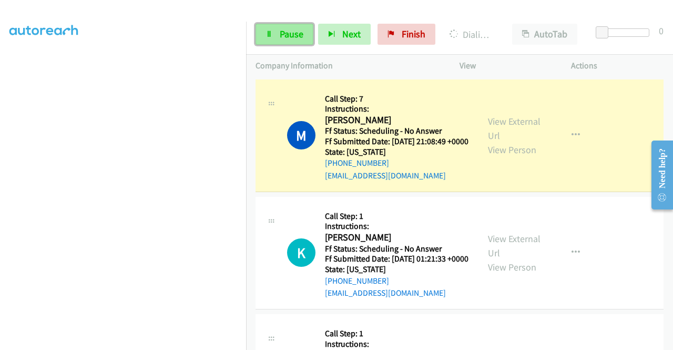
click at [278, 37] on link "Pause" at bounding box center [284, 34] width 58 height 21
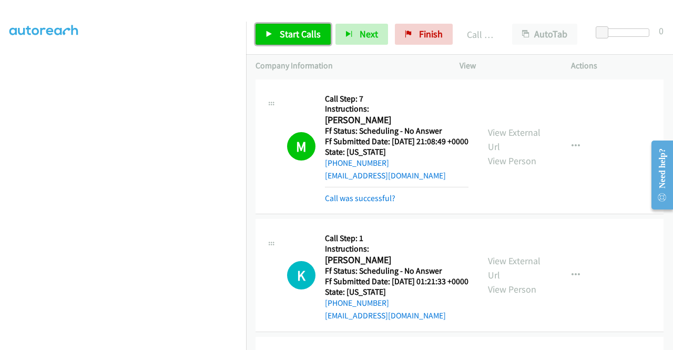
click at [296, 26] on link "Start Calls" at bounding box center [292, 34] width 75 height 21
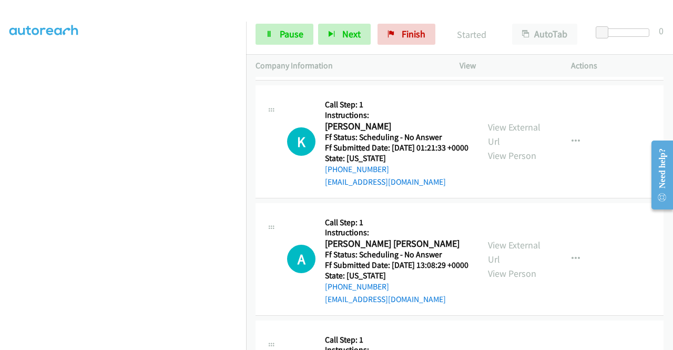
scroll to position [140, 0]
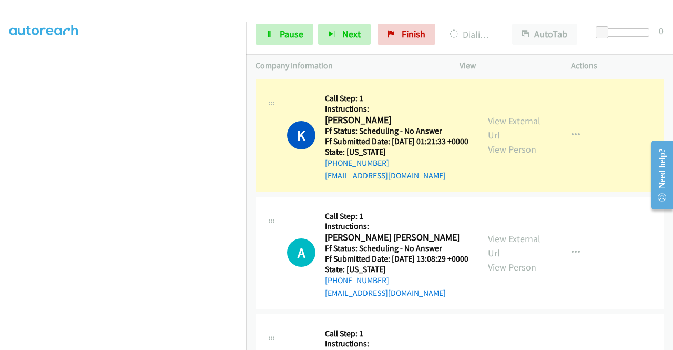
click at [500, 135] on link "View External Url" at bounding box center [514, 128] width 53 height 26
click at [277, 40] on link "Pause" at bounding box center [284, 34] width 58 height 21
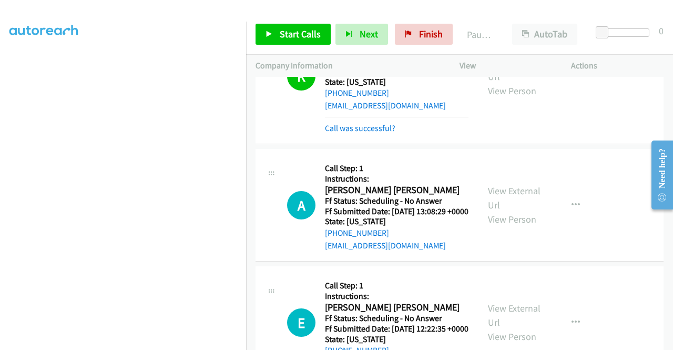
scroll to position [224, 0]
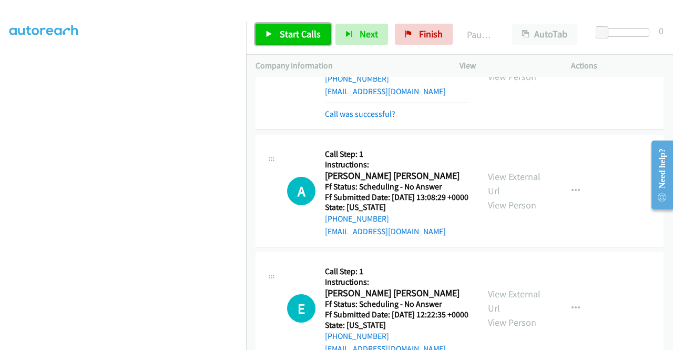
click at [304, 33] on span "Start Calls" at bounding box center [300, 34] width 41 height 12
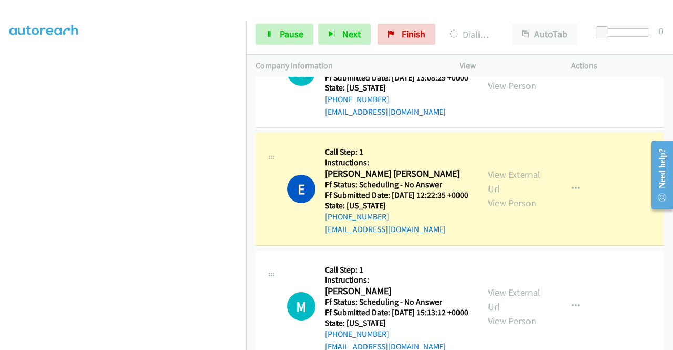
scroll to position [427, 0]
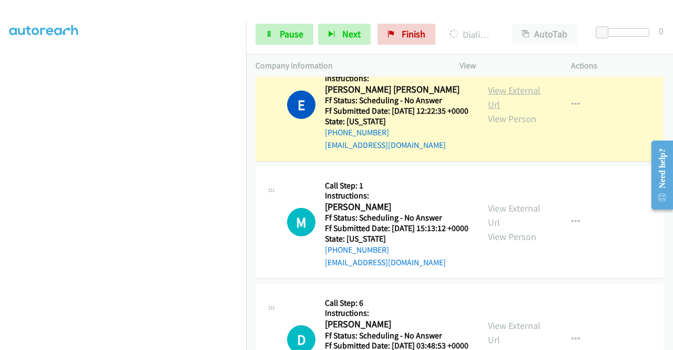
click at [497, 110] on link "View External Url" at bounding box center [514, 97] width 53 height 26
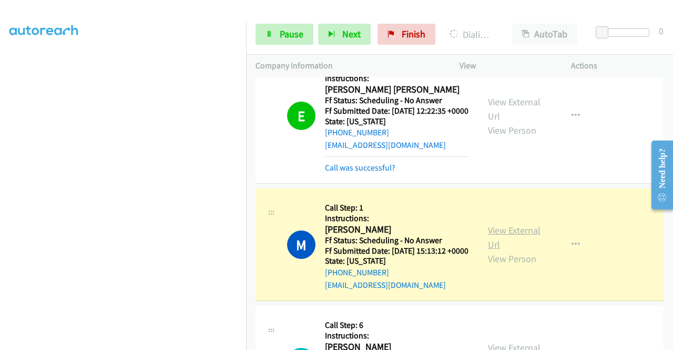
click at [509, 250] on link "View External Url" at bounding box center [514, 237] width 53 height 26
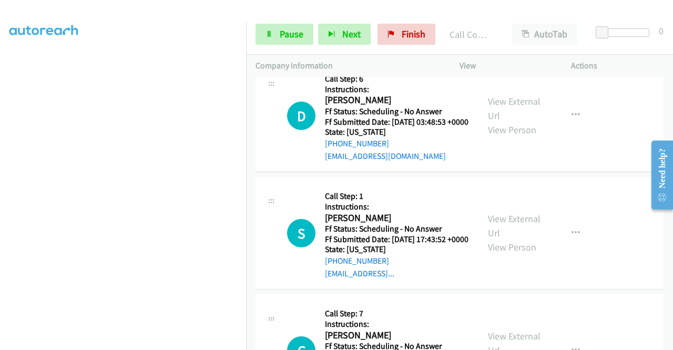
scroll to position [705, 0]
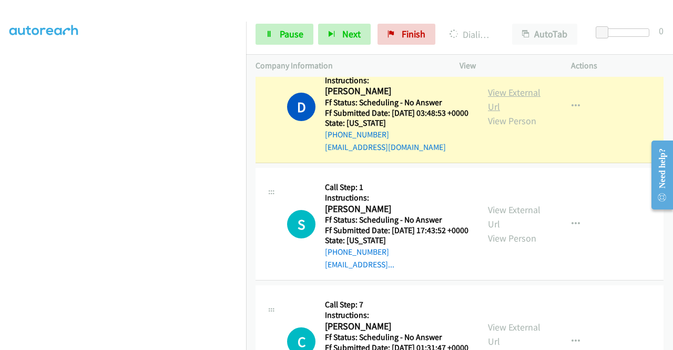
click at [524, 112] on link "View External Url" at bounding box center [514, 99] width 53 height 26
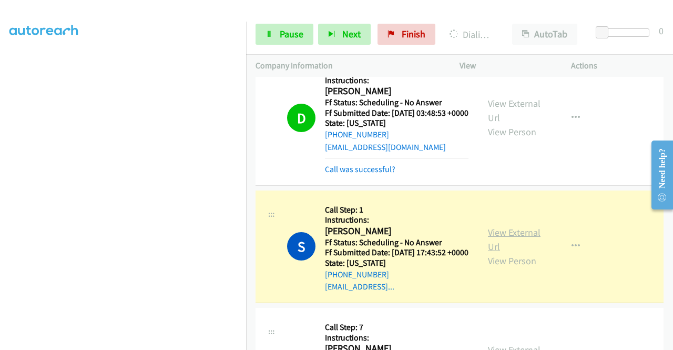
click at [498, 252] on link "View External Url" at bounding box center [514, 239] width 53 height 26
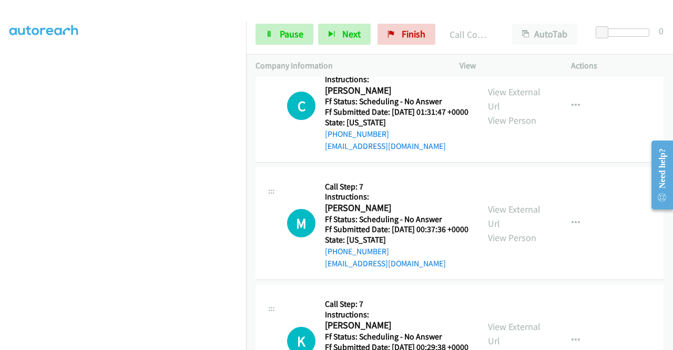
scroll to position [1006, 0]
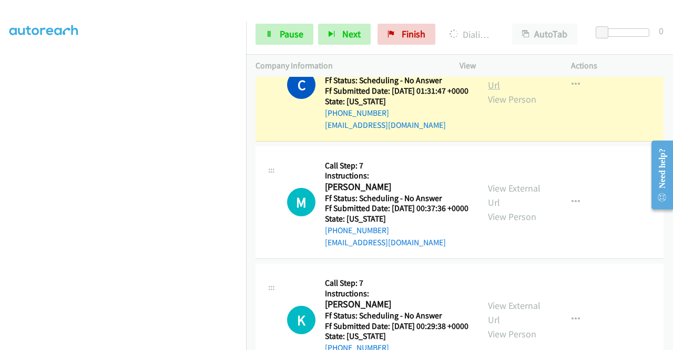
click at [511, 91] on link "View External Url" at bounding box center [514, 78] width 53 height 26
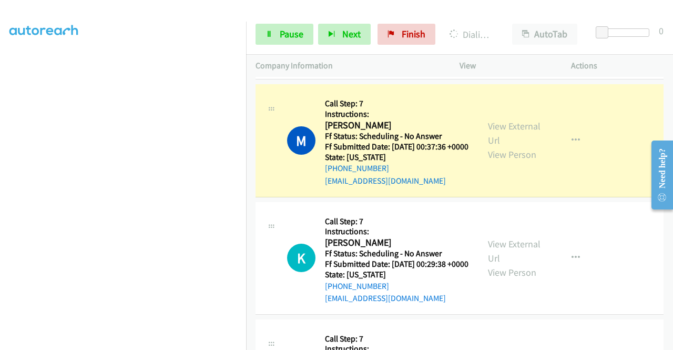
scroll to position [1174, 0]
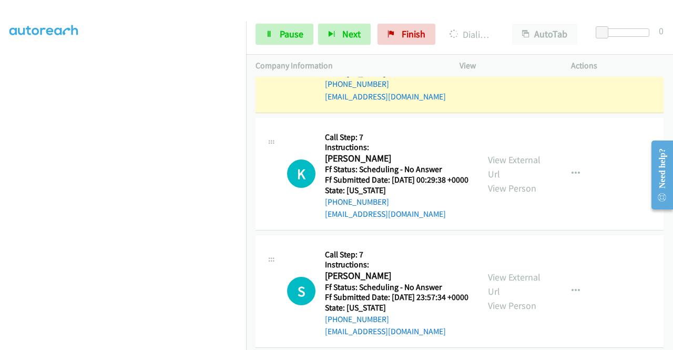
click at [516, 62] on link "View External Url" at bounding box center [514, 49] width 53 height 26
click at [273, 24] on link "Pause" at bounding box center [284, 34] width 58 height 21
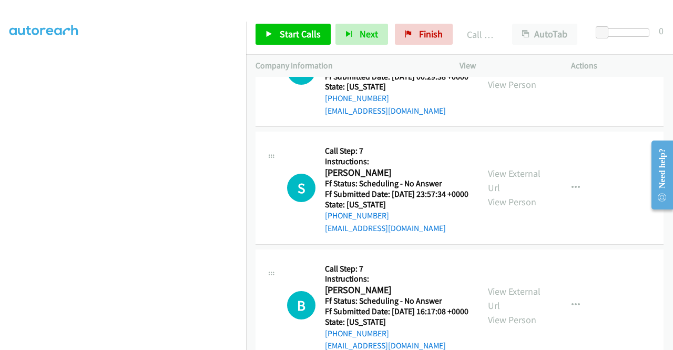
scroll to position [1315, 0]
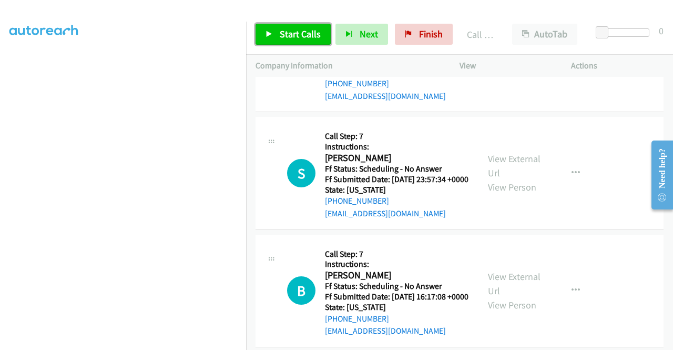
click at [270, 27] on link "Start Calls" at bounding box center [292, 34] width 75 height 21
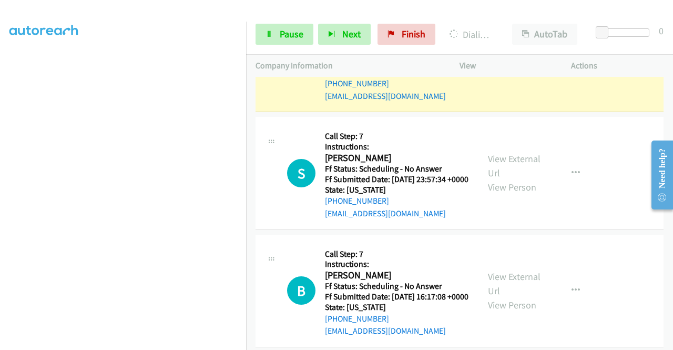
click at [490, 62] on link "View External Url" at bounding box center [514, 48] width 53 height 26
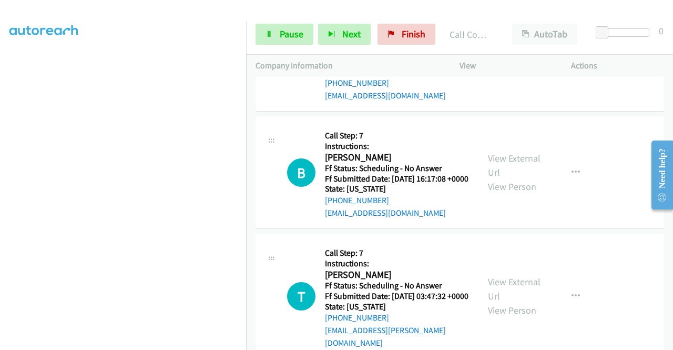
scroll to position [1476, 0]
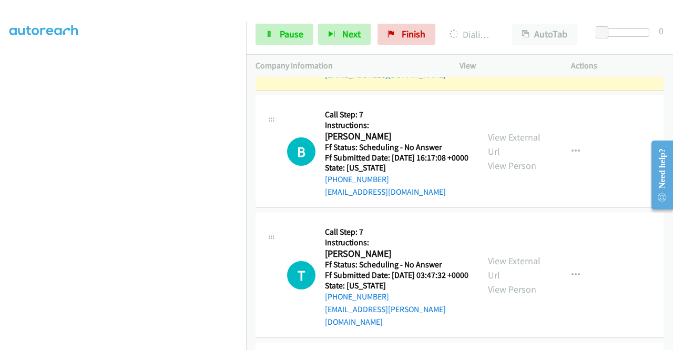
click at [498, 40] on link "View External Url" at bounding box center [514, 27] width 53 height 26
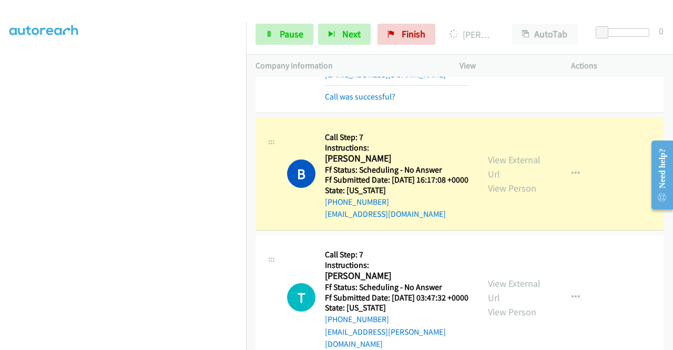
scroll to position [240, 0]
click at [491, 180] on link "View External Url" at bounding box center [514, 166] width 53 height 26
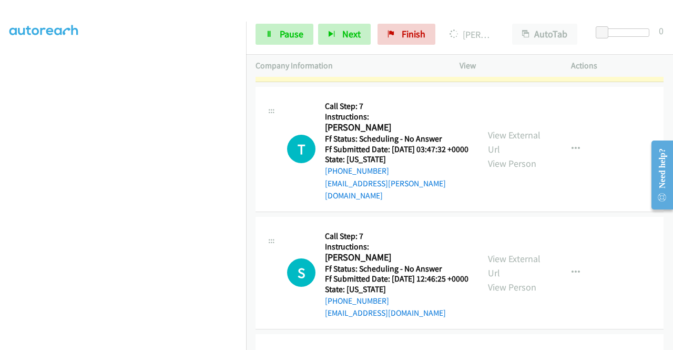
scroll to position [1637, 0]
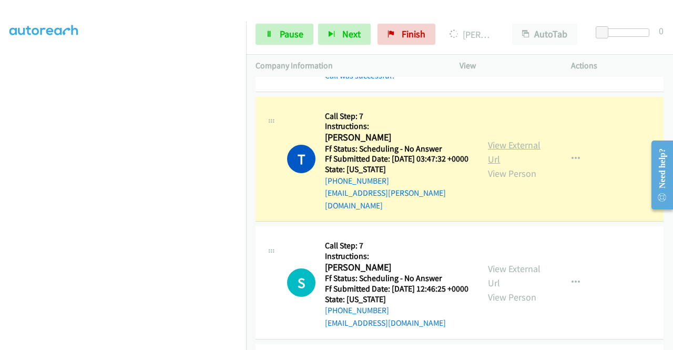
click at [500, 165] on link "View External Url" at bounding box center [514, 152] width 53 height 26
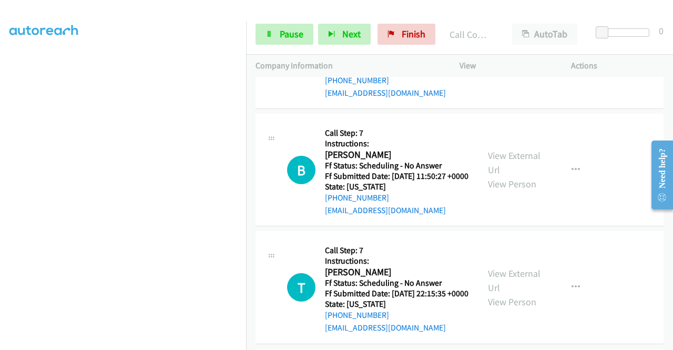
scroll to position [1894, 0]
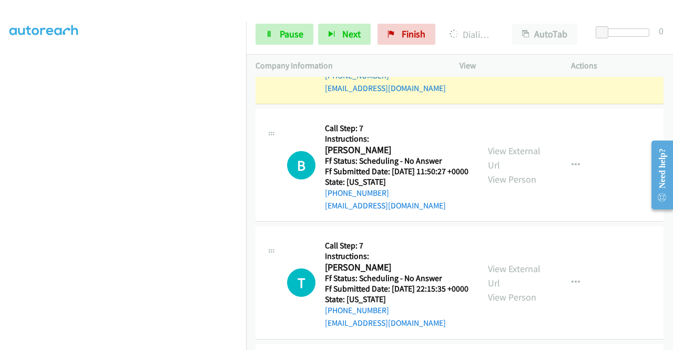
click at [504, 54] on link "View External Url" at bounding box center [514, 40] width 53 height 26
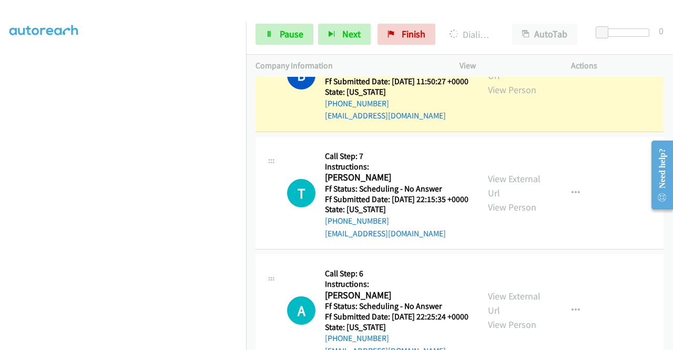
scroll to position [2055, 0]
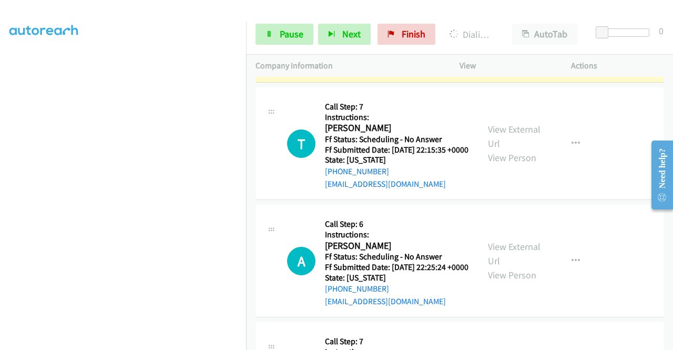
click at [508, 73] on div "View External Url View Person View External Url Email Schedule/Manage Callback …" at bounding box center [538, 25] width 121 height 93
click at [495, 32] on link "View External Url" at bounding box center [514, 19] width 53 height 26
click at [259, 37] on link "Pause" at bounding box center [284, 34] width 58 height 21
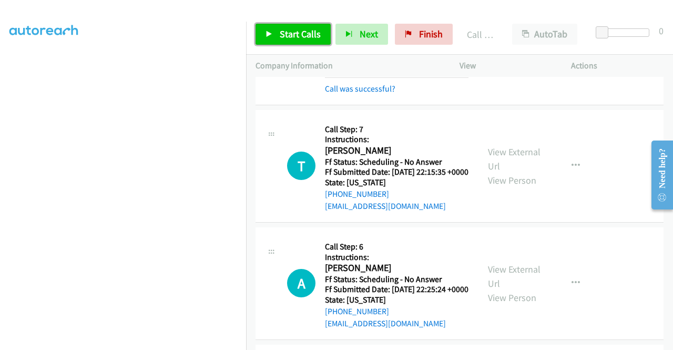
click at [292, 26] on link "Start Calls" at bounding box center [292, 34] width 75 height 21
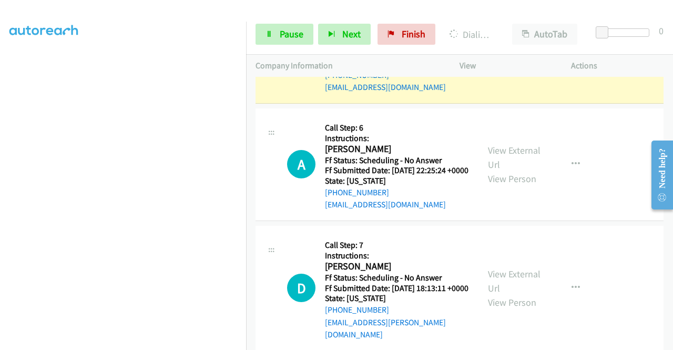
scroll to position [2224, 0]
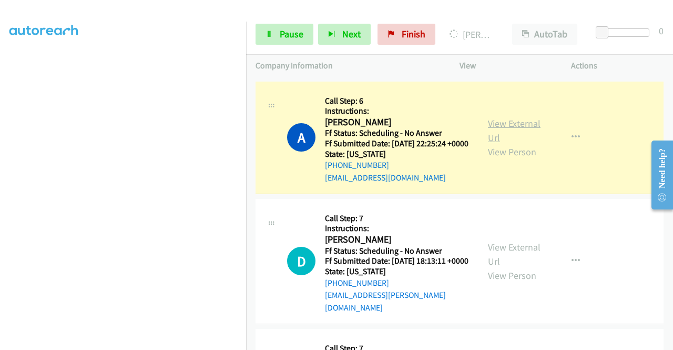
click at [490, 144] on link "View External Url" at bounding box center [514, 130] width 53 height 26
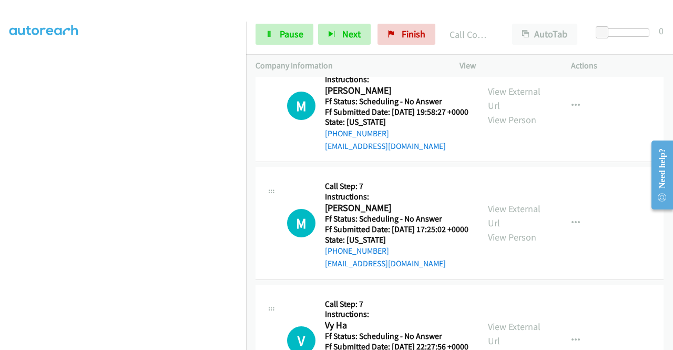
scroll to position [2546, 0]
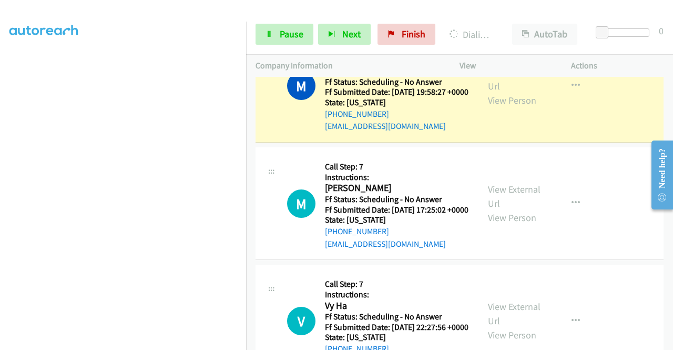
scroll to position [2644, 0]
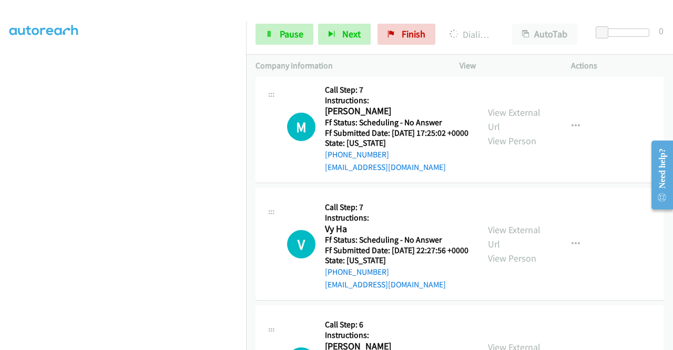
click at [515, 56] on div "View External Url View Person View External Url Email Schedule/Manage Callback …" at bounding box center [538, 9] width 121 height 93
click at [509, 15] on link "View External Url" at bounding box center [514, 2] width 53 height 26
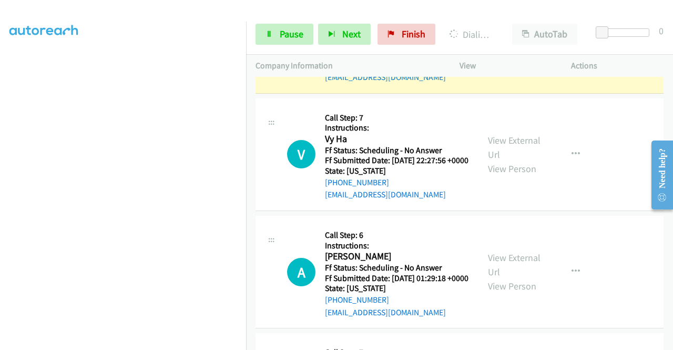
scroll to position [2770, 0]
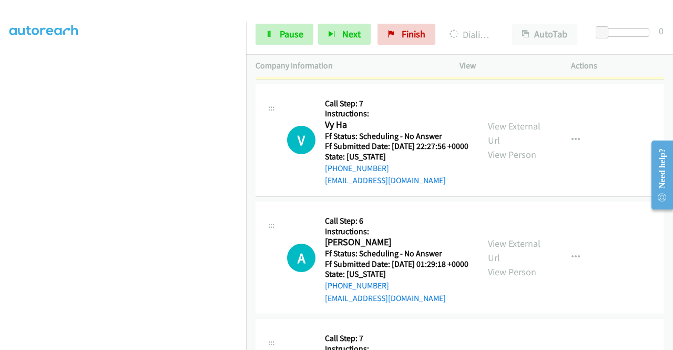
click at [497, 29] on link "View External Url" at bounding box center [514, 16] width 53 height 26
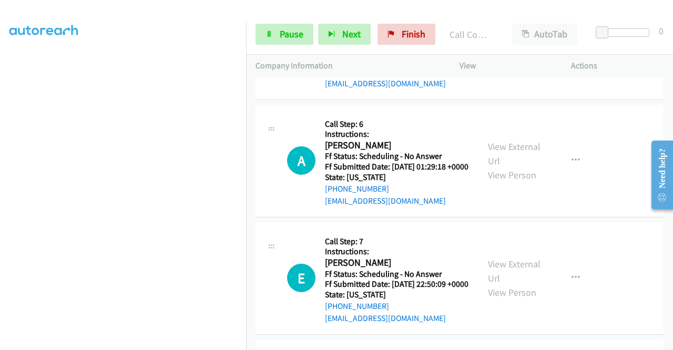
scroll to position [2959, 0]
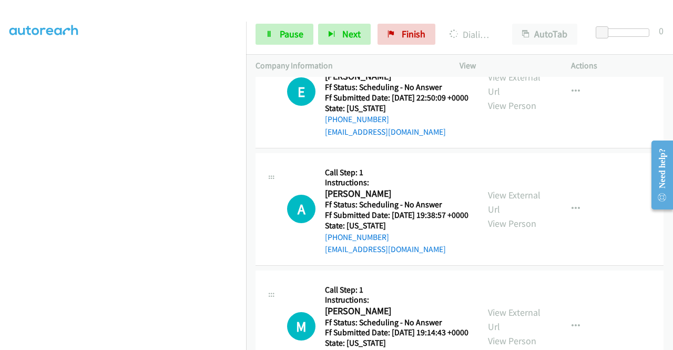
scroll to position [3113, 0]
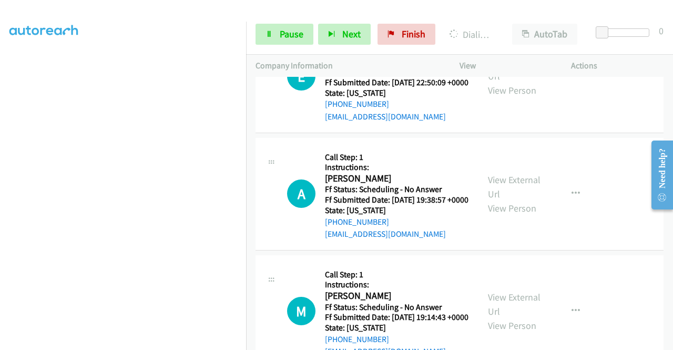
click at [291, 27] on link "Pause" at bounding box center [284, 34] width 58 height 21
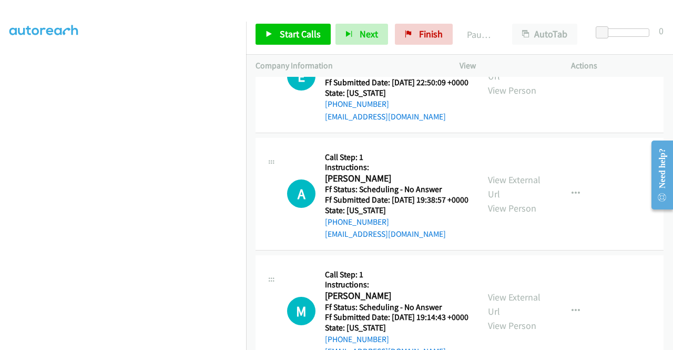
scroll to position [235, 0]
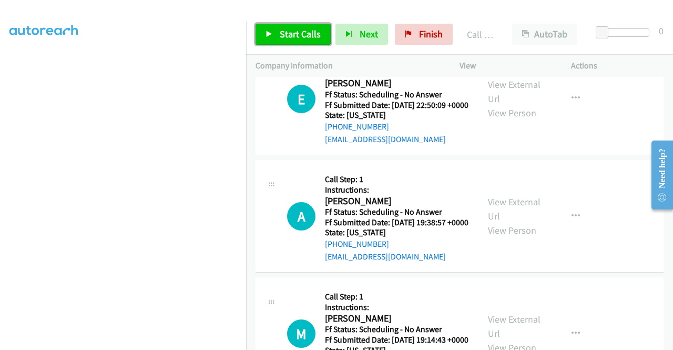
click at [305, 24] on link "Start Calls" at bounding box center [292, 34] width 75 height 21
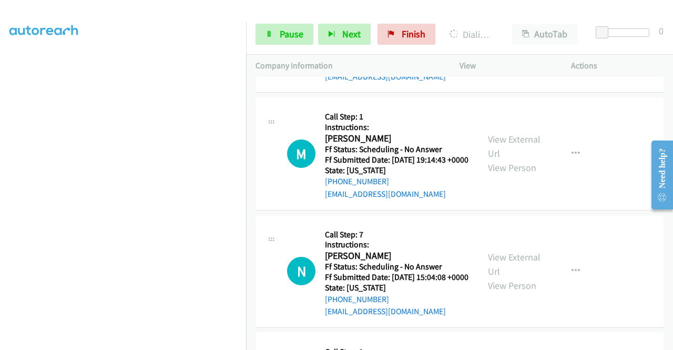
scroll to position [3299, 0]
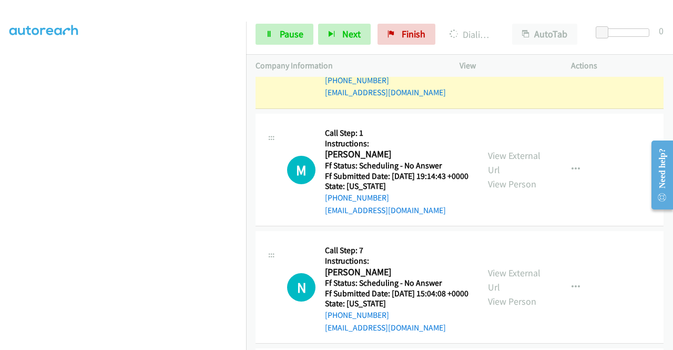
click at [503, 99] on div "View External Url View Person View External Url Email Schedule/Manage Callback …" at bounding box center [538, 52] width 121 height 93
click at [498, 74] on div "View External Url View Person" at bounding box center [515, 52] width 55 height 43
click at [488, 58] on link "View External Url" at bounding box center [514, 45] width 53 height 26
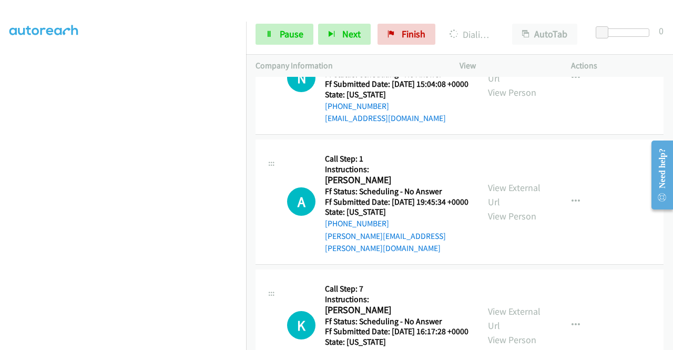
scroll to position [3551, 0]
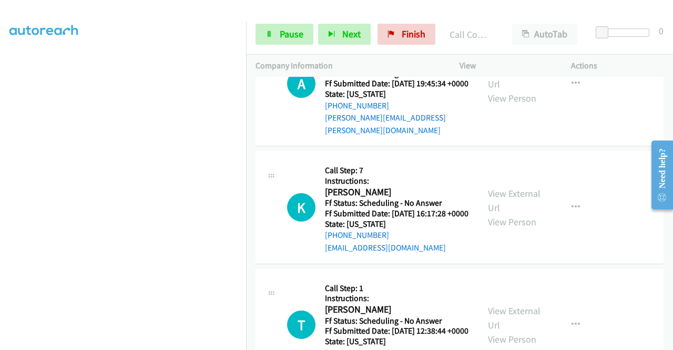
scroll to position [3692, 0]
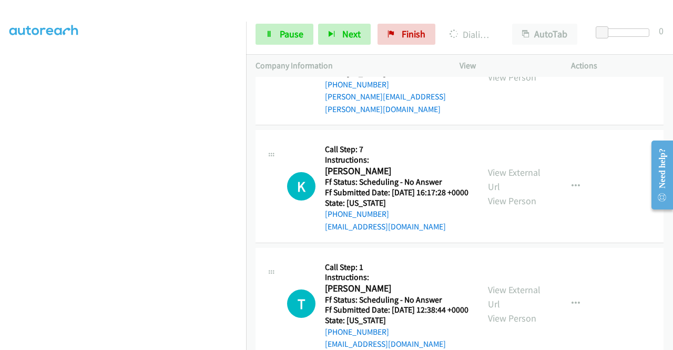
click at [293, 34] on span "Pause" at bounding box center [292, 34] width 24 height 12
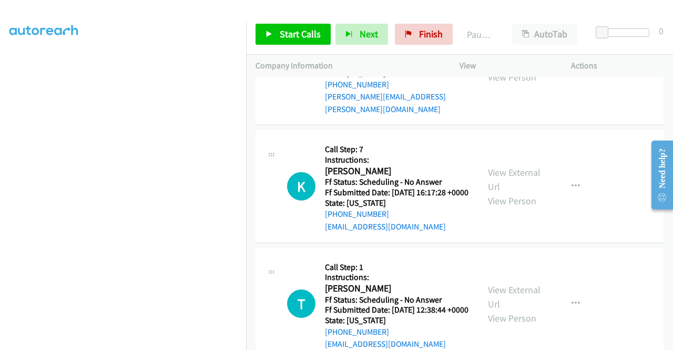
scroll to position [240, 0]
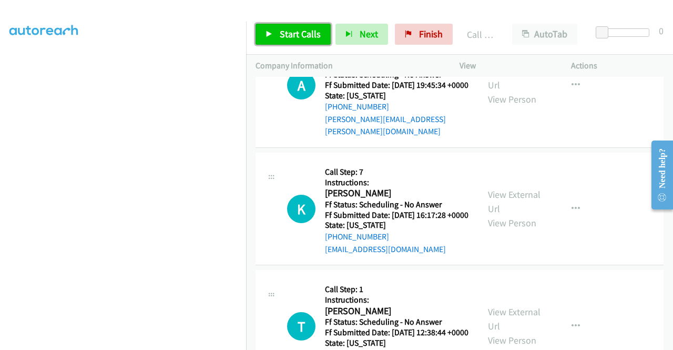
click at [295, 28] on span "Start Calls" at bounding box center [300, 34] width 41 height 12
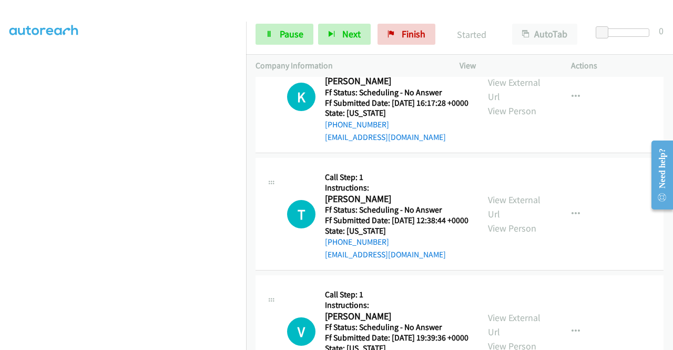
scroll to position [3839, 0]
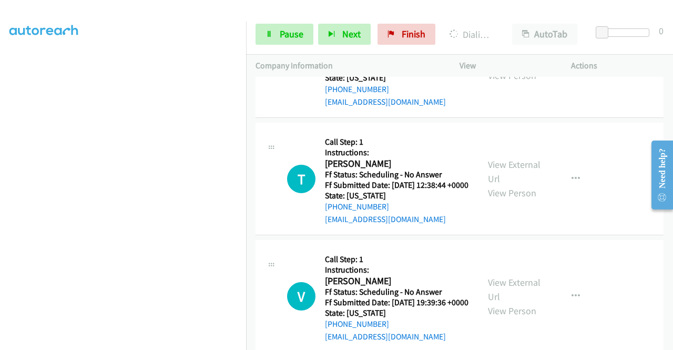
click at [271, 33] on icon at bounding box center [268, 34] width 7 height 7
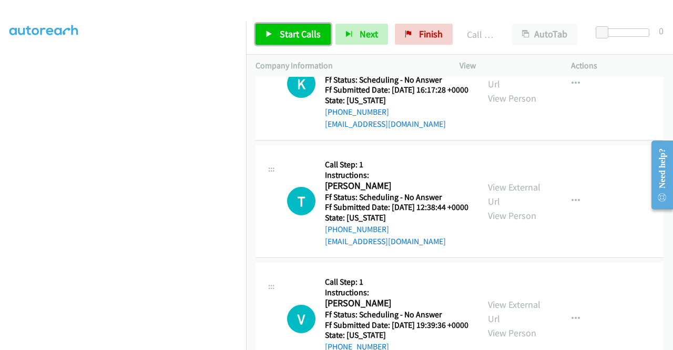
click at [293, 29] on span "Start Calls" at bounding box center [300, 34] width 41 height 12
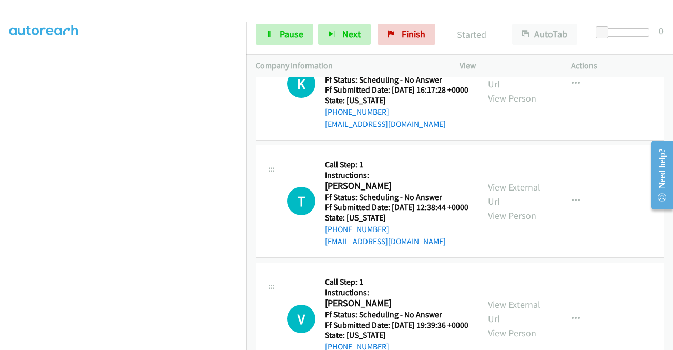
click at [667, 346] on div "+1 415-964-1034 Call failed - Please reload the list and try again The Callbar …" at bounding box center [459, 213] width 427 height 273
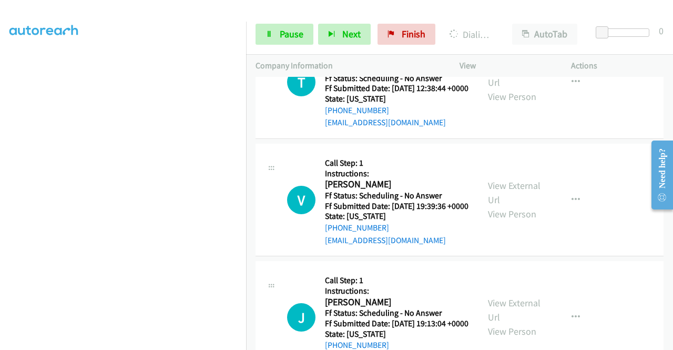
scroll to position [4000, 0]
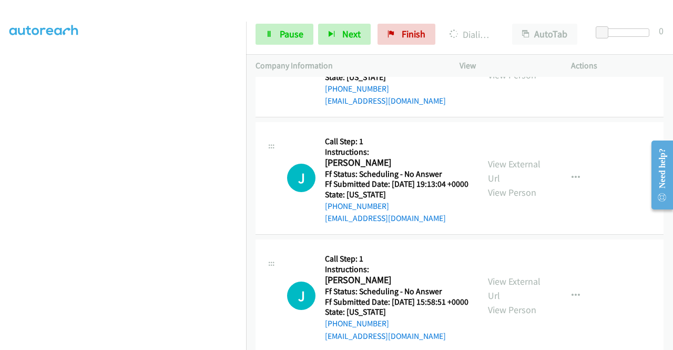
scroll to position [4147, 0]
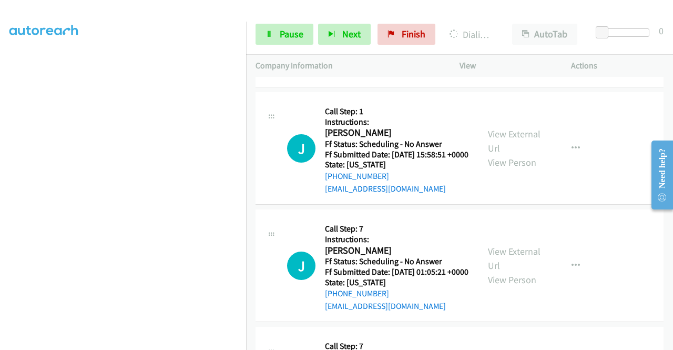
scroll to position [4287, 0]
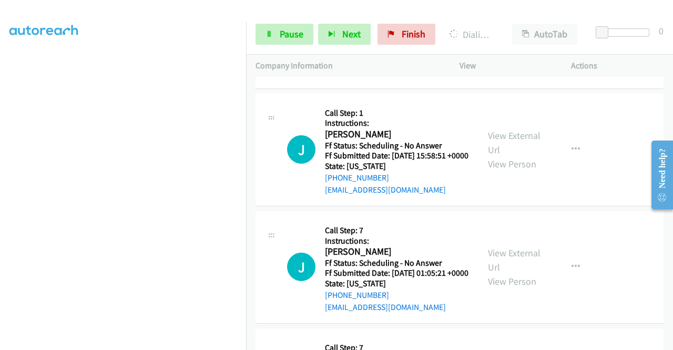
click at [268, 30] on link "Pause" at bounding box center [284, 34] width 58 height 21
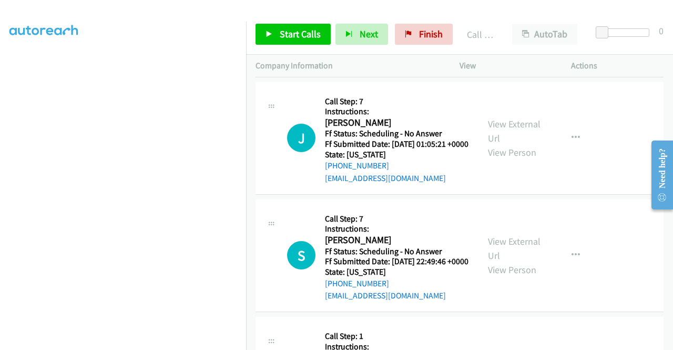
scroll to position [4448, 0]
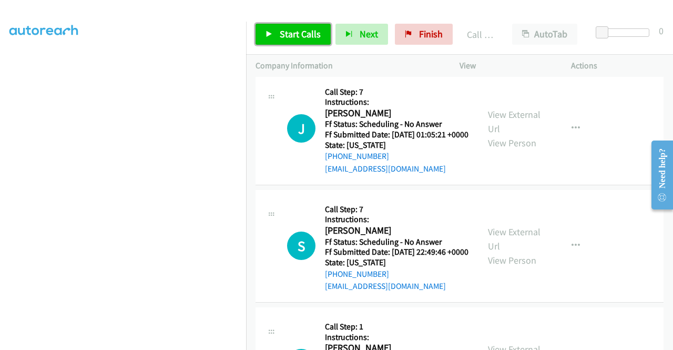
click at [301, 36] on span "Start Calls" at bounding box center [300, 34] width 41 height 12
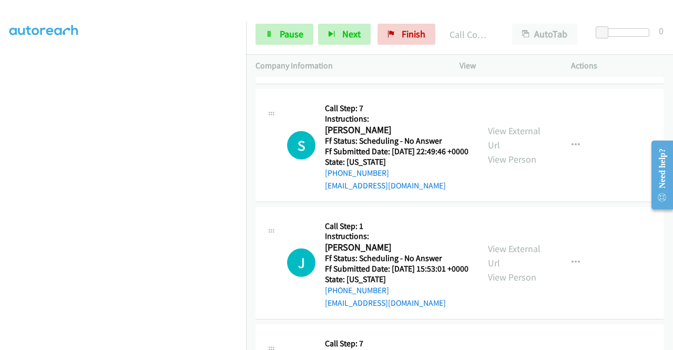
scroll to position [4582, 0]
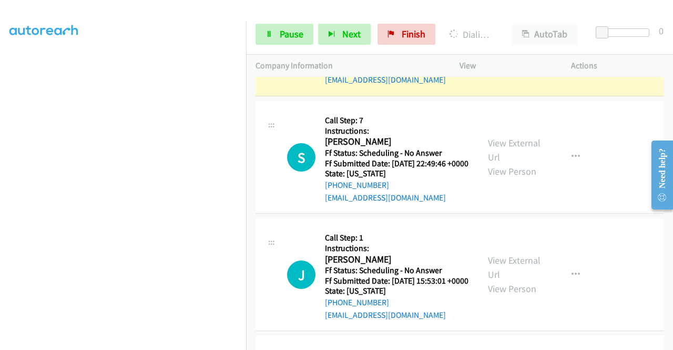
click at [529, 46] on link "View External Url" at bounding box center [514, 32] width 53 height 26
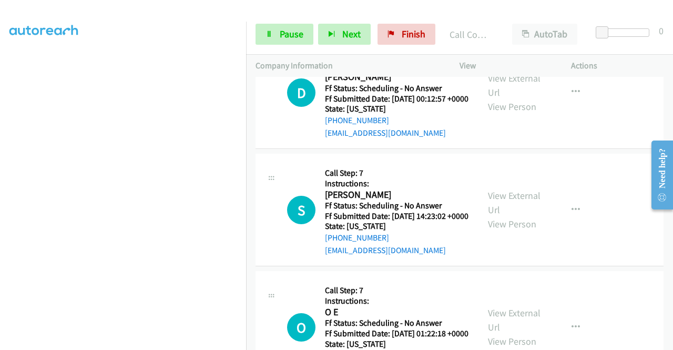
scroll to position [4911, 0]
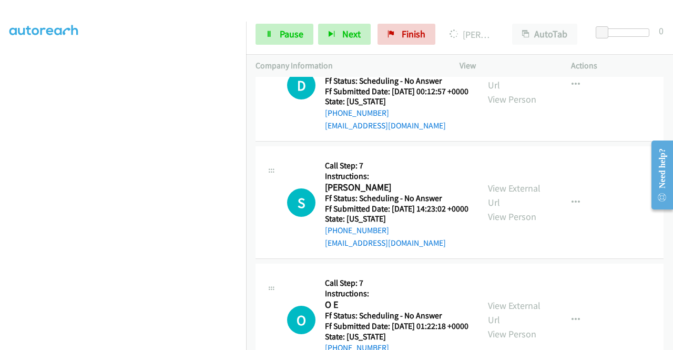
drag, startPoint x: 483, startPoint y: 138, endPoint x: 459, endPoint y: 106, distance: 39.8
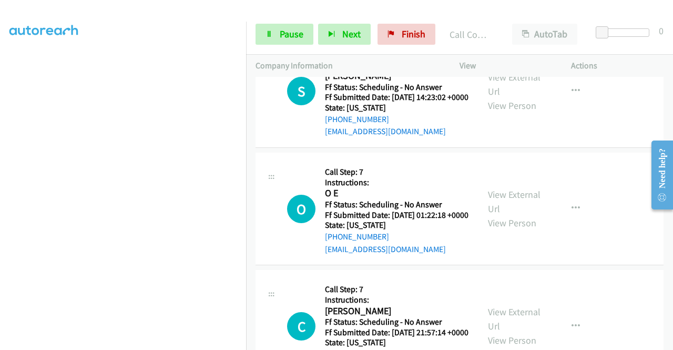
scroll to position [5051, 0]
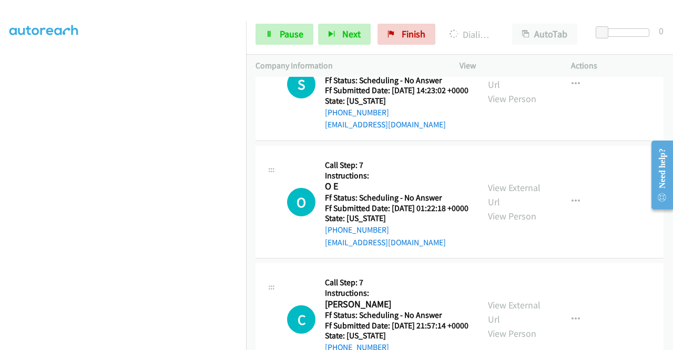
click at [265, 38] on link "Pause" at bounding box center [284, 34] width 58 height 21
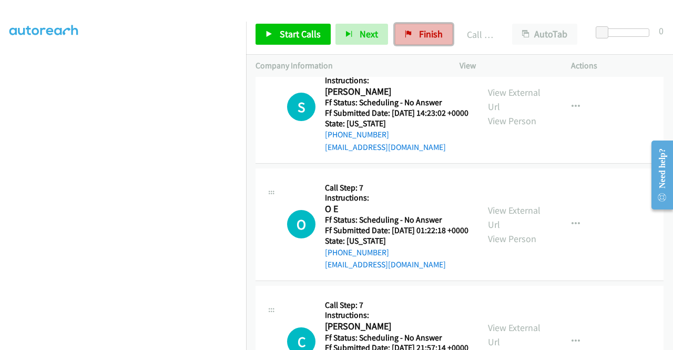
click at [419, 37] on span "Finish" at bounding box center [431, 34] width 24 height 12
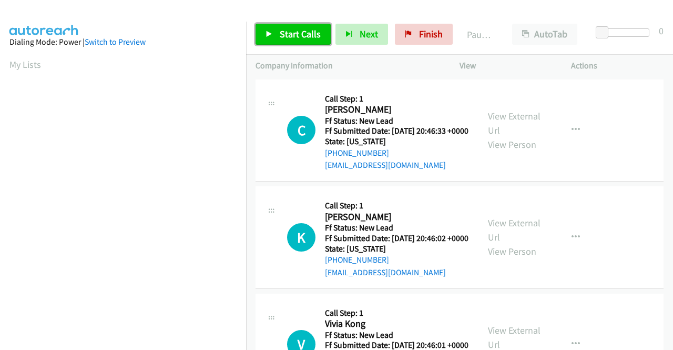
click at [285, 28] on span "Start Calls" at bounding box center [300, 34] width 41 height 12
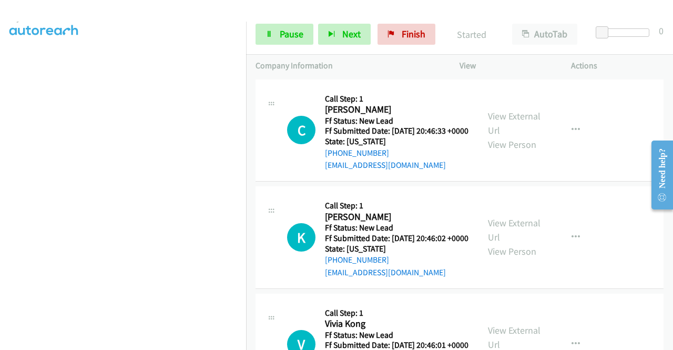
scroll to position [47, 0]
click at [406, 40] on link "Finish" at bounding box center [406, 34] width 58 height 21
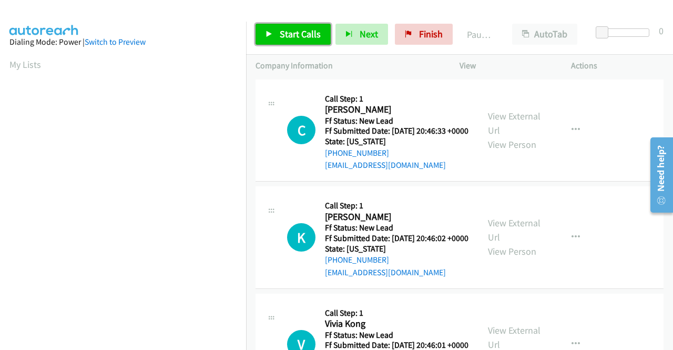
click at [308, 37] on span "Start Calls" at bounding box center [300, 34] width 41 height 12
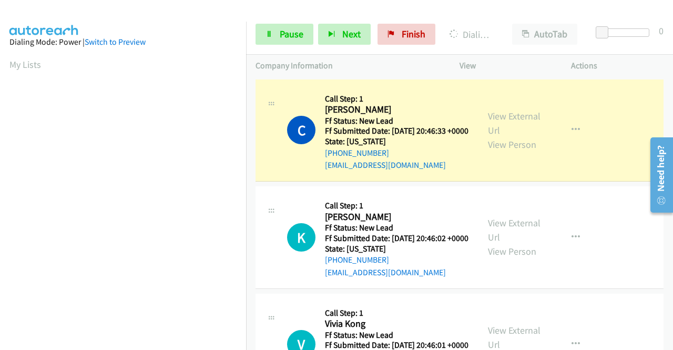
scroll to position [240, 0]
click at [503, 117] on link "View External Url" at bounding box center [514, 123] width 53 height 26
drag, startPoint x: 0, startPoint y: 150, endPoint x: 14, endPoint y: 159, distance: 17.1
click at [0, 150] on aside "Dialing Mode: Power | Switch to Preview My Lists" at bounding box center [123, 80] width 246 height 582
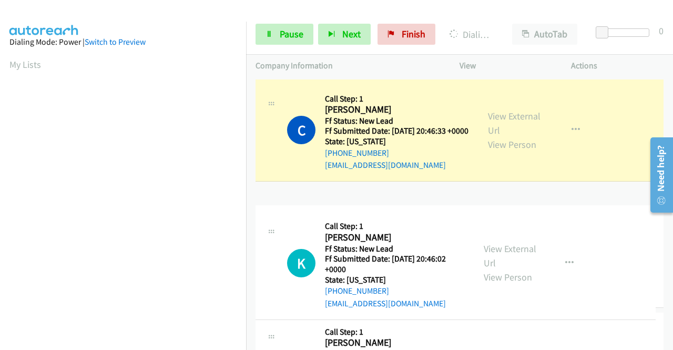
drag, startPoint x: 246, startPoint y: 194, endPoint x: 244, endPoint y: 201, distance: 7.1
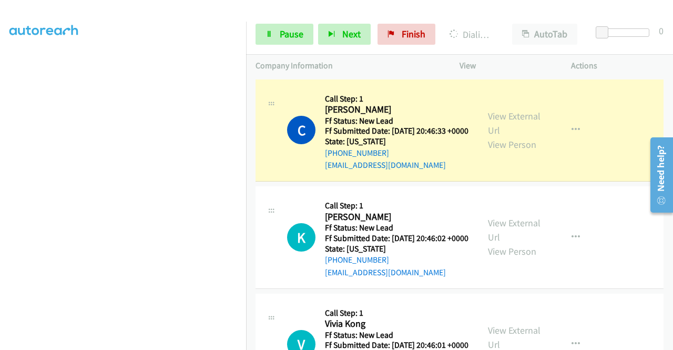
scroll to position [240, 0]
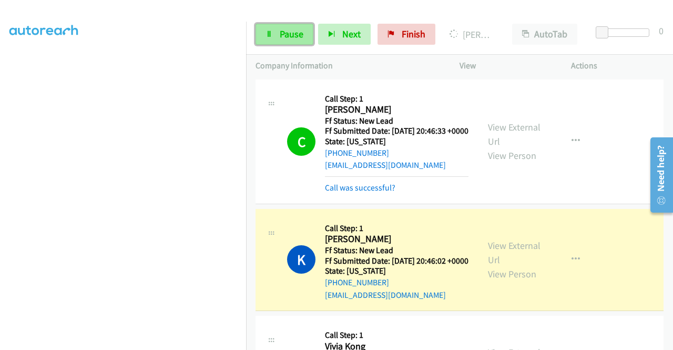
click at [288, 31] on span "Pause" at bounding box center [292, 34] width 24 height 12
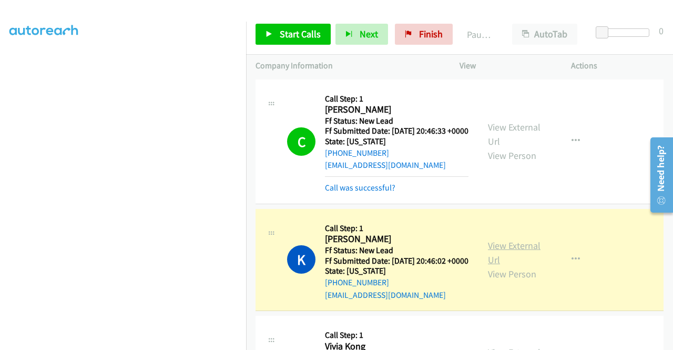
click at [495, 255] on link "View External Url" at bounding box center [514, 252] width 53 height 26
drag, startPoint x: 0, startPoint y: 187, endPoint x: 13, endPoint y: 196, distance: 15.8
click at [0, 187] on aside "Dialing Mode: Power | Switch to Preview My Lists" at bounding box center [123, 80] width 246 height 582
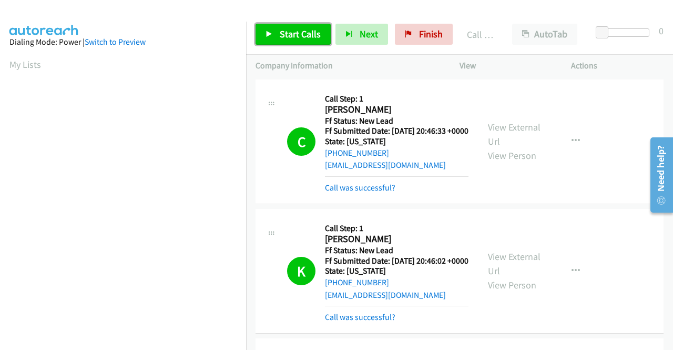
click at [285, 37] on span "Start Calls" at bounding box center [300, 34] width 41 height 12
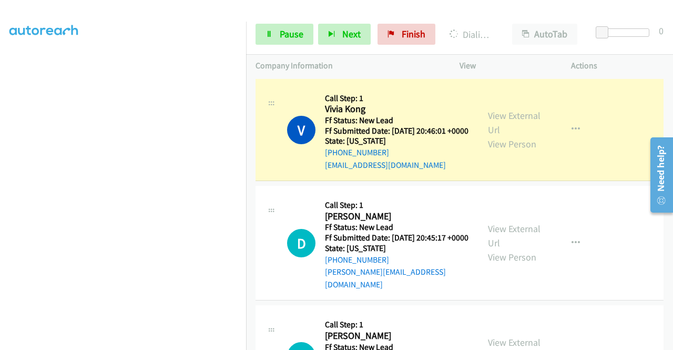
scroll to position [240, 0]
click at [513, 136] on link "View External Url" at bounding box center [514, 122] width 53 height 26
click at [0, 178] on aside "Dialing Mode: Power | Switch to Preview My Lists" at bounding box center [123, 80] width 246 height 582
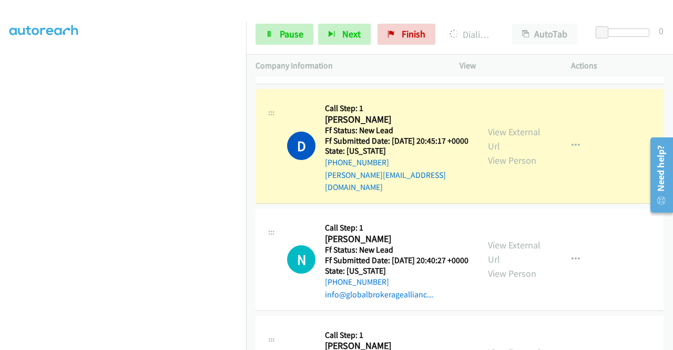
scroll to position [421, 0]
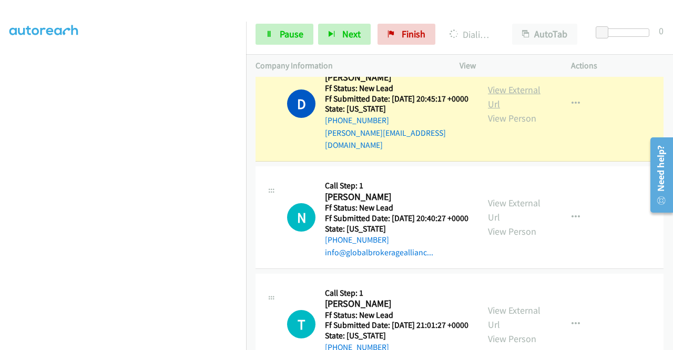
click at [495, 110] on link "View External Url" at bounding box center [514, 97] width 53 height 26
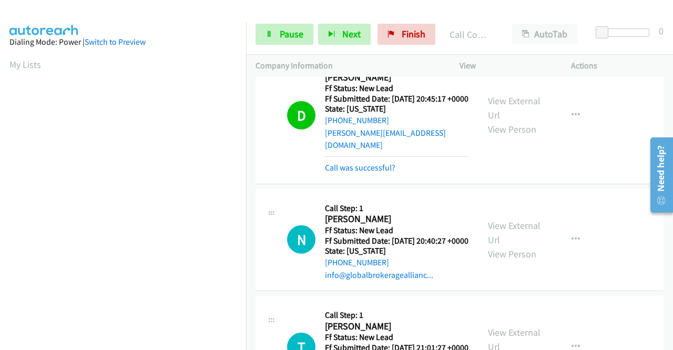
scroll to position [240, 0]
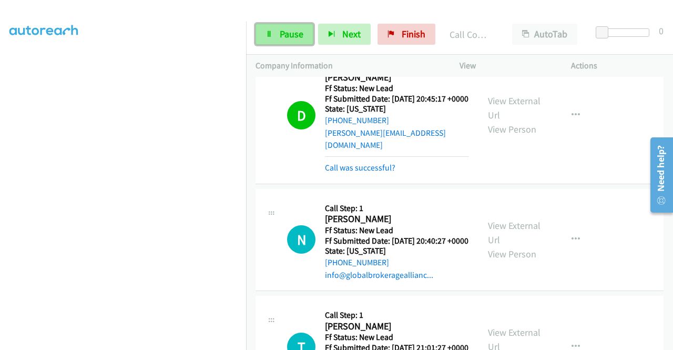
click at [280, 30] on span "Pause" at bounding box center [292, 34] width 24 height 12
click at [279, 30] on div "Start Calls Pause Next Finish" at bounding box center [347, 34] width 185 height 21
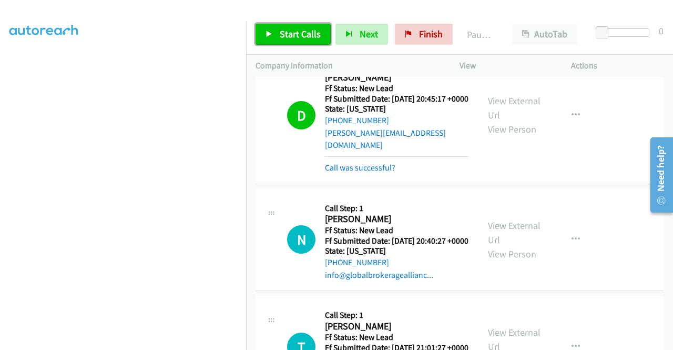
click at [287, 33] on span "Start Calls" at bounding box center [300, 34] width 41 height 12
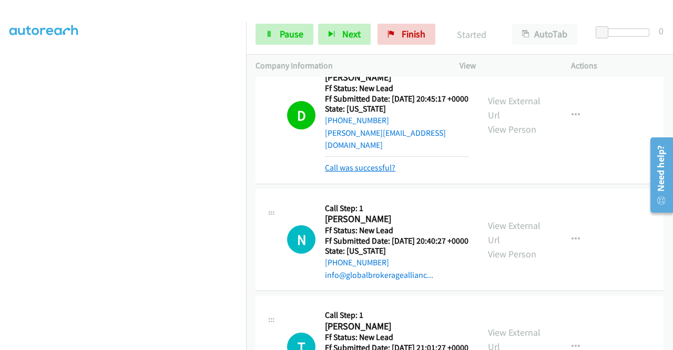
click at [371, 172] on link "Call was successful?" at bounding box center [360, 167] width 70 height 10
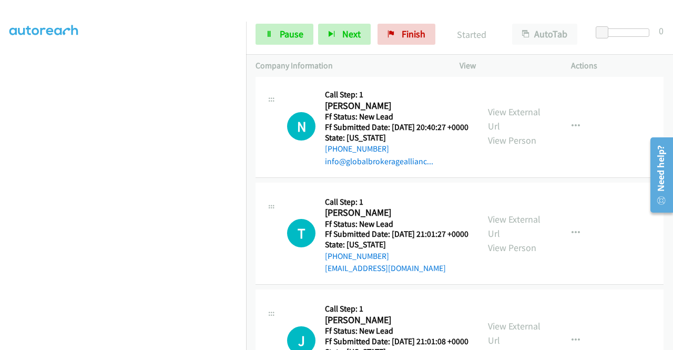
scroll to position [532, 0]
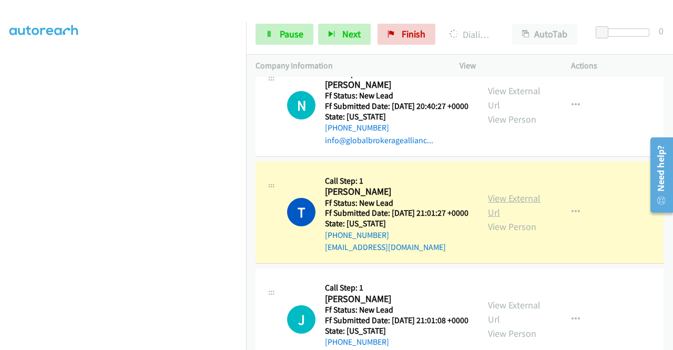
click at [499, 218] on link "View External Url" at bounding box center [514, 205] width 53 height 26
click at [0, 150] on aside "Dialing Mode: Power | Switch to Preview My Lists" at bounding box center [123, 80] width 246 height 582
click at [246, 150] on nav "Dialing Mode: Power | Switch to Preview My Lists" at bounding box center [123, 197] width 247 height 350
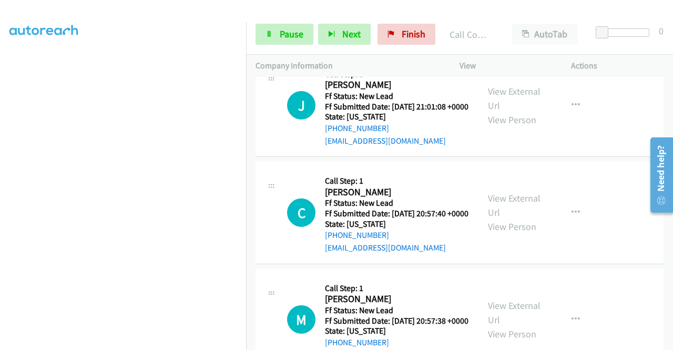
scroll to position [771, 0]
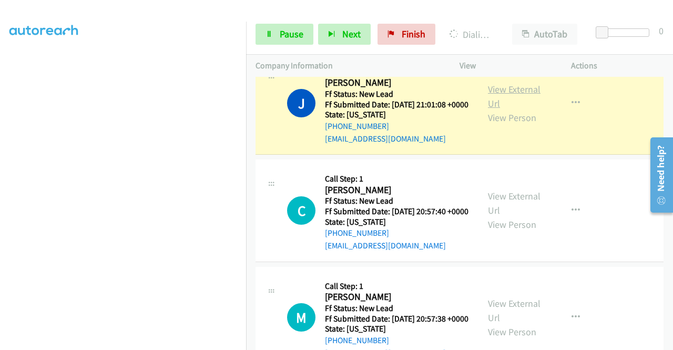
click at [496, 109] on link "View External Url" at bounding box center [514, 96] width 53 height 26
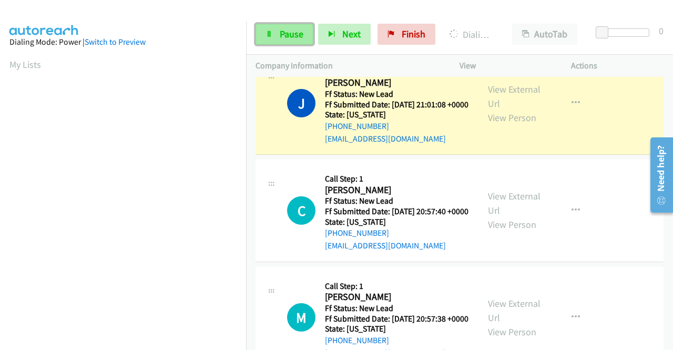
click at [283, 39] on span "Pause" at bounding box center [292, 34] width 24 height 12
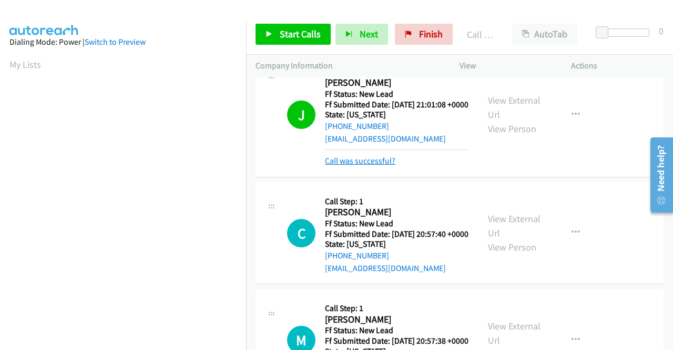
click at [362, 166] on link "Call was successful?" at bounding box center [360, 161] width 70 height 10
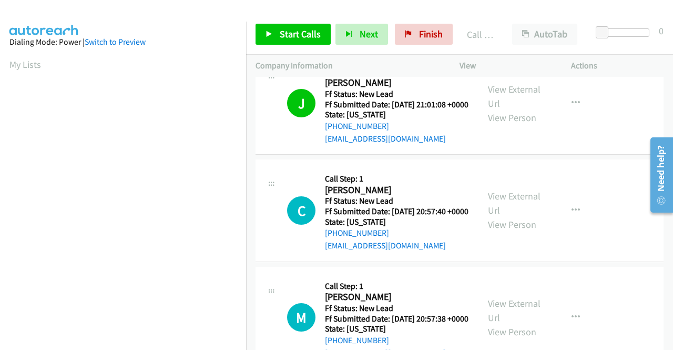
click at [284, 49] on div "Start Calls Pause Next Finish Call Completed AutoTab AutoTab 0" at bounding box center [459, 34] width 427 height 40
click at [279, 29] on link "Start Calls" at bounding box center [292, 34] width 75 height 21
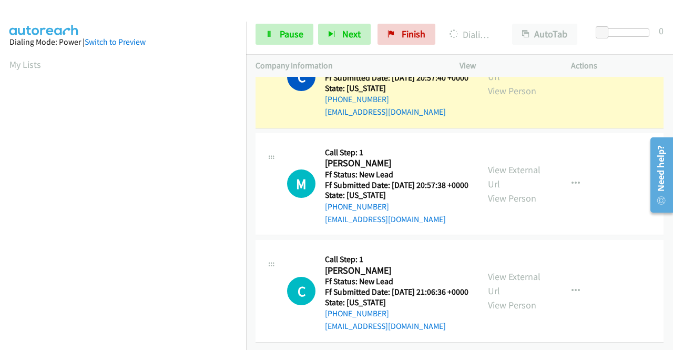
scroll to position [240, 0]
click at [489, 83] on link "View External Url" at bounding box center [514, 69] width 53 height 26
click at [0, 201] on aside "Dialing Mode: Power | Switch to Preview My Lists" at bounding box center [123, 80] width 246 height 582
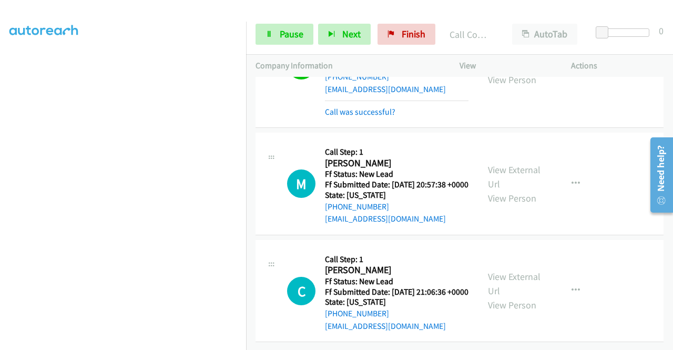
scroll to position [1023, 0]
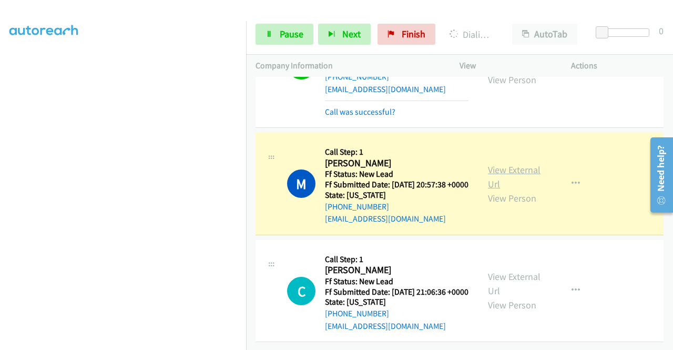
click at [491, 163] on link "View External Url" at bounding box center [514, 176] width 53 height 26
click at [247, 130] on td "M Callback Scheduled Call Step: 1 [PERSON_NAME] America/Phoenix Ff Status: New …" at bounding box center [459, 183] width 427 height 107
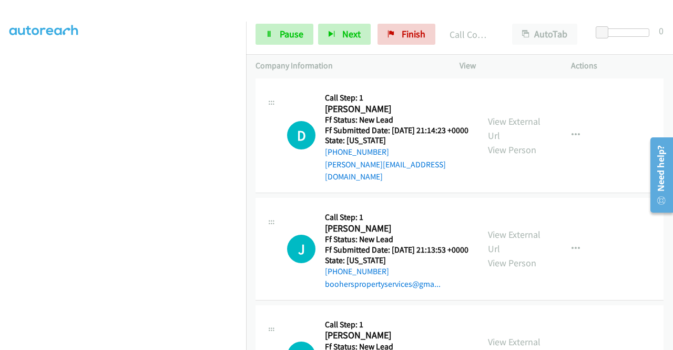
scroll to position [1187, 0]
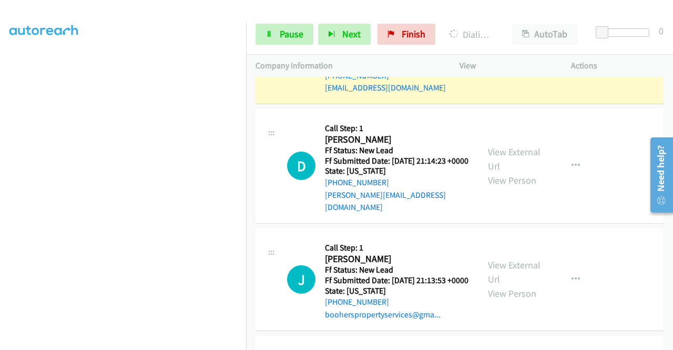
click at [493, 59] on link "View External Url" at bounding box center [514, 46] width 53 height 26
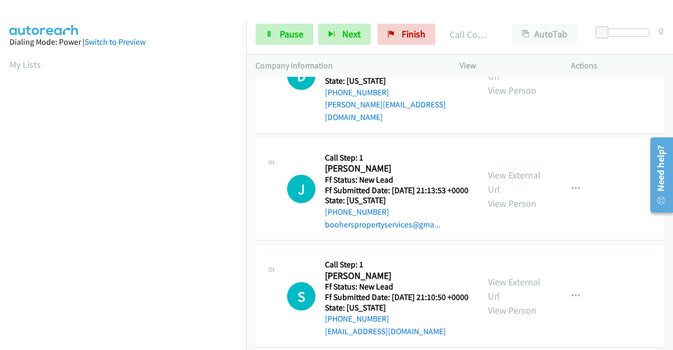
scroll to position [1334, 0]
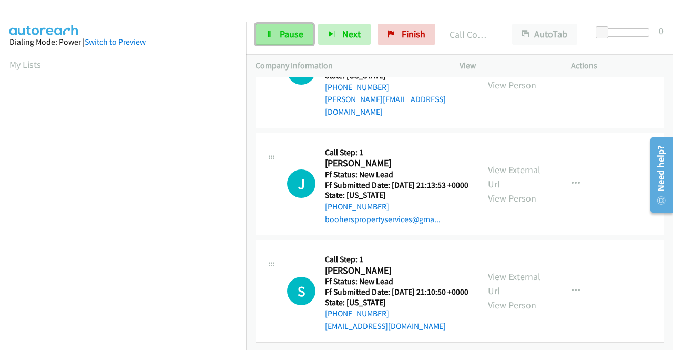
click at [289, 30] on span "Pause" at bounding box center [292, 34] width 24 height 12
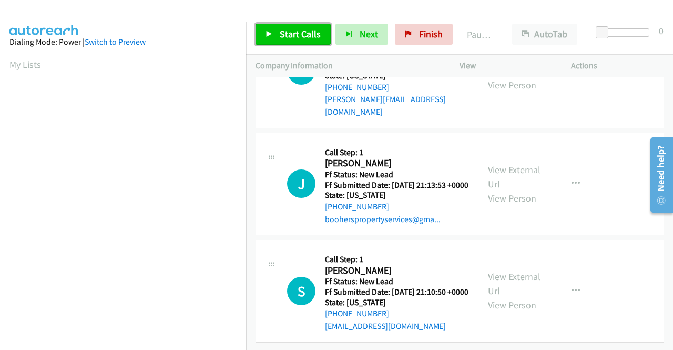
click at [280, 31] on span "Start Calls" at bounding box center [300, 34] width 41 height 12
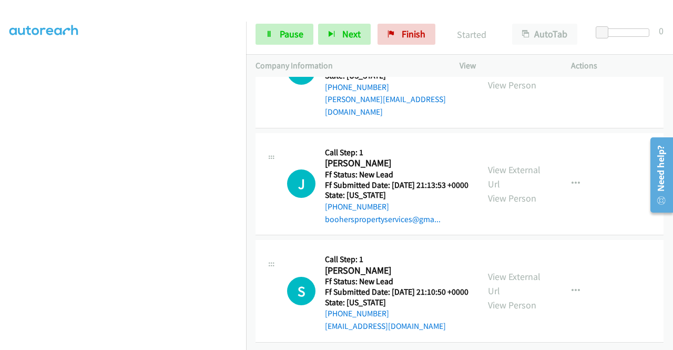
scroll to position [228, 0]
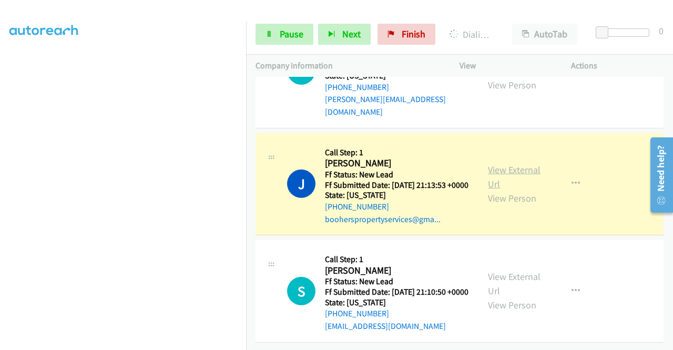
click at [503, 190] on link "View External Url" at bounding box center [514, 176] width 53 height 26
click at [0, 150] on aside "Dialing Mode: Power | Switch to Preview My Lists" at bounding box center [123, 85] width 246 height 582
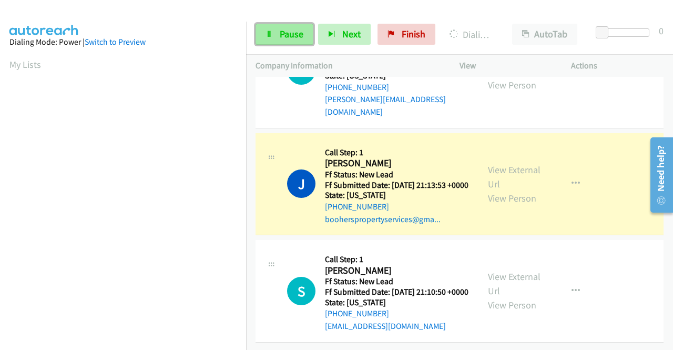
click at [265, 33] on icon at bounding box center [268, 34] width 7 height 7
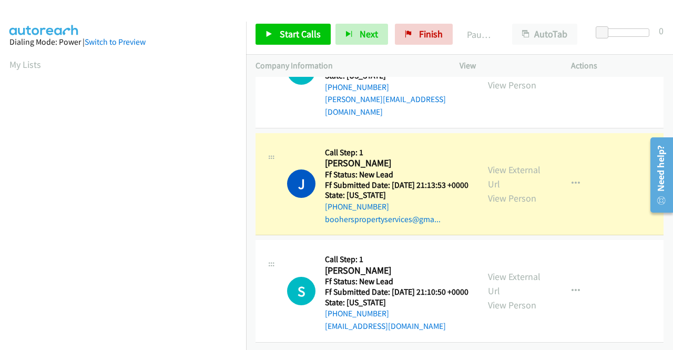
scroll to position [240, 0]
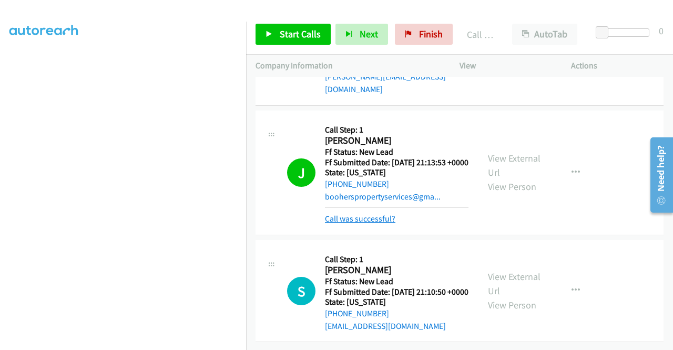
click at [349, 222] on link "Call was successful?" at bounding box center [360, 218] width 70 height 10
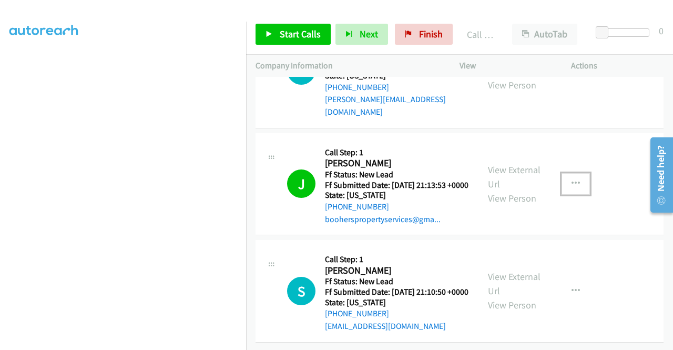
click at [582, 173] on button "button" at bounding box center [575, 183] width 28 height 21
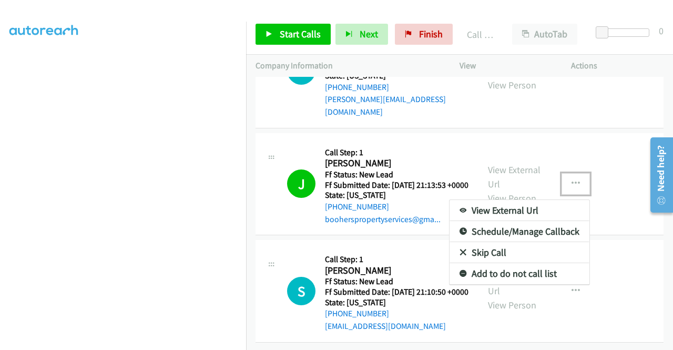
click at [475, 263] on link "Add to do not call list" at bounding box center [519, 273] width 140 height 21
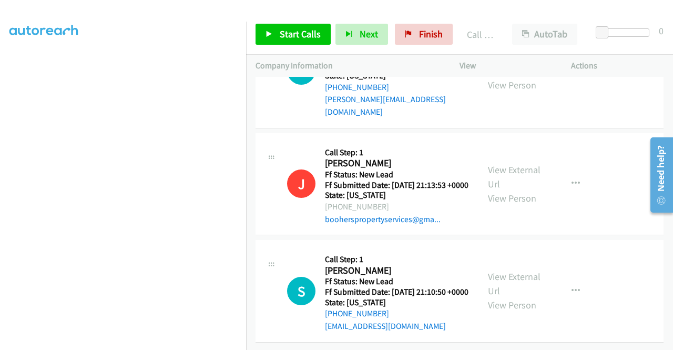
click at [286, 13] on div at bounding box center [331, 20] width 663 height 40
click at [272, 30] on link "Start Calls" at bounding box center [292, 34] width 75 height 21
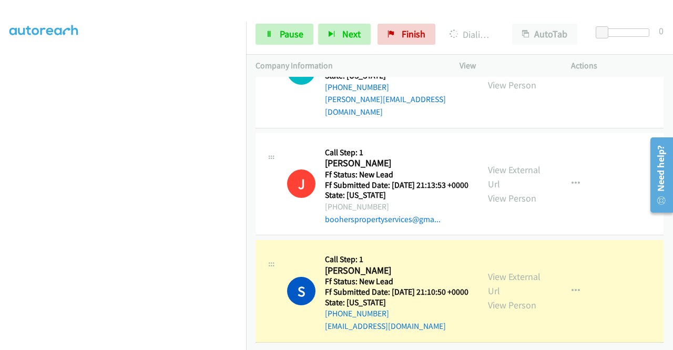
click at [0, 183] on aside "Dialing Mode: Power | Switch to Preview My Lists" at bounding box center [123, 80] width 246 height 582
click at [510, 270] on link "View External Url" at bounding box center [514, 283] width 53 height 26
drag, startPoint x: 0, startPoint y: 166, endPoint x: 19, endPoint y: 178, distance: 22.5
click at [0, 166] on aside "Dialing Mode: Power | Switch to Preview My Lists" at bounding box center [123, 80] width 246 height 582
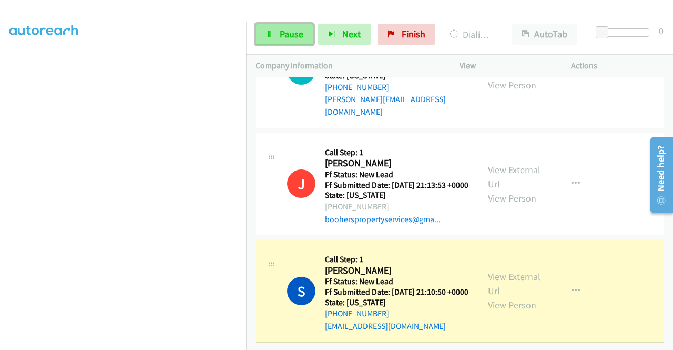
click at [281, 26] on link "Pause" at bounding box center [284, 34] width 58 height 21
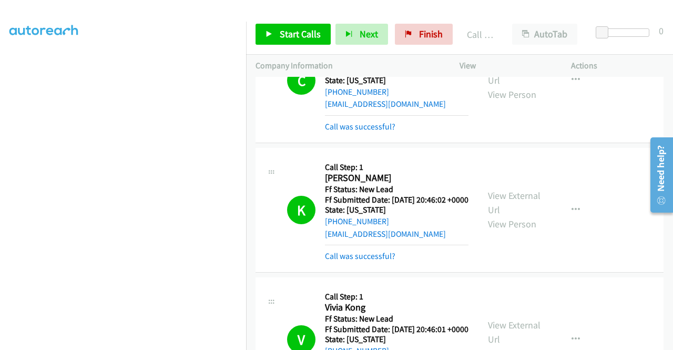
scroll to position [8, 0]
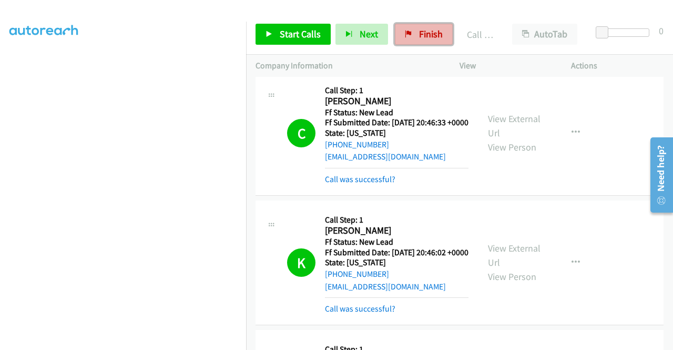
click at [424, 29] on span "Finish" at bounding box center [431, 34] width 24 height 12
